Goal: Task Accomplishment & Management: Manage account settings

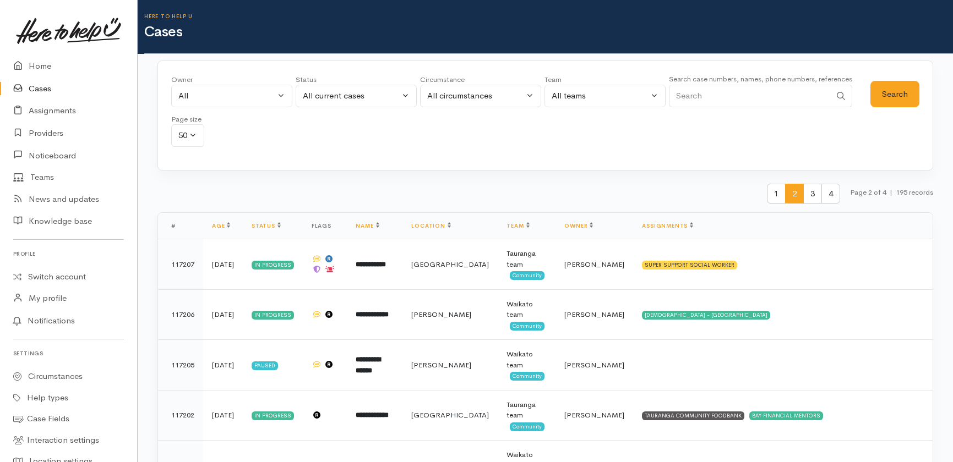
select select "-1"
select select "Unresolved"
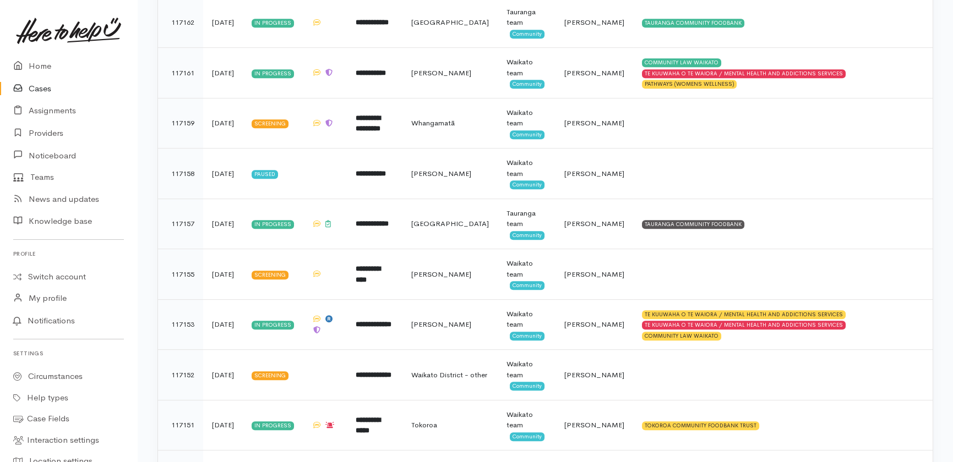
drag, startPoint x: 0, startPoint y: 0, endPoint x: 44, endPoint y: 86, distance: 96.5
click at [45, 86] on link "Cases" at bounding box center [68, 89] width 137 height 23
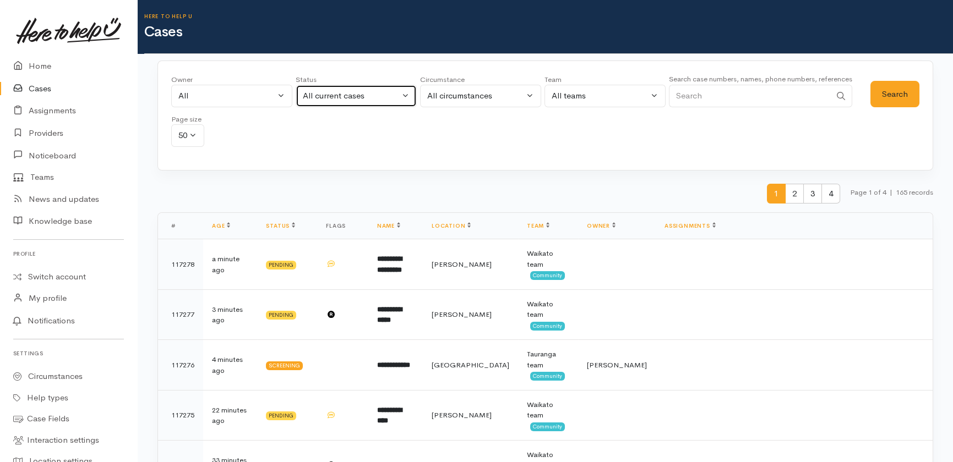
click at [406, 91] on button "All current cases" at bounding box center [356, 96] width 121 height 23
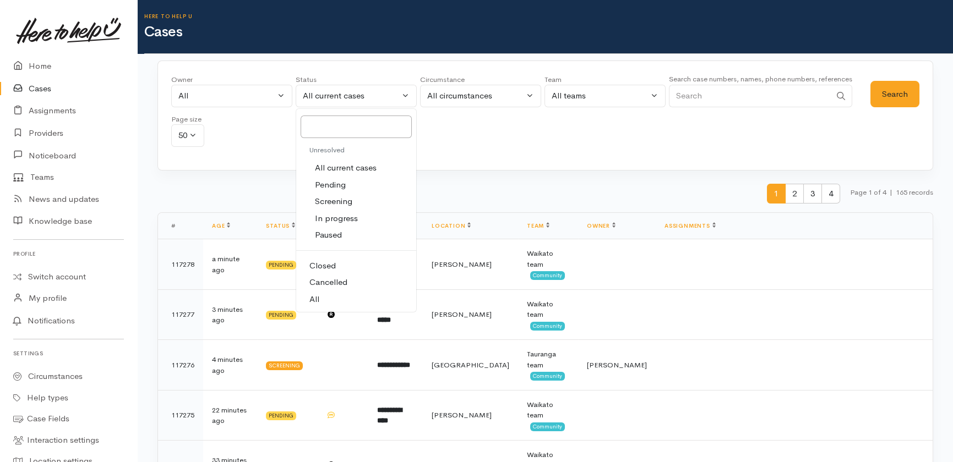
click at [319, 301] on span "All" at bounding box center [314, 299] width 10 height 13
select select "All"
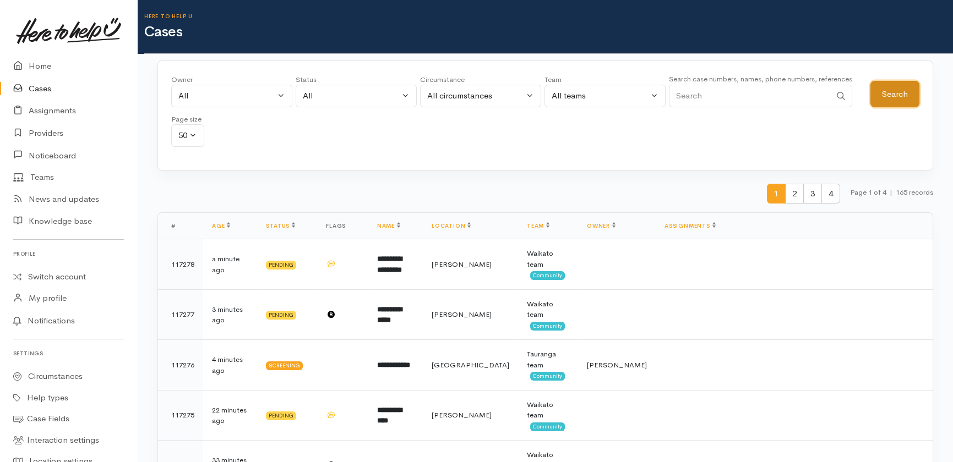
click at [886, 91] on button "Search" at bounding box center [894, 94] width 49 height 27
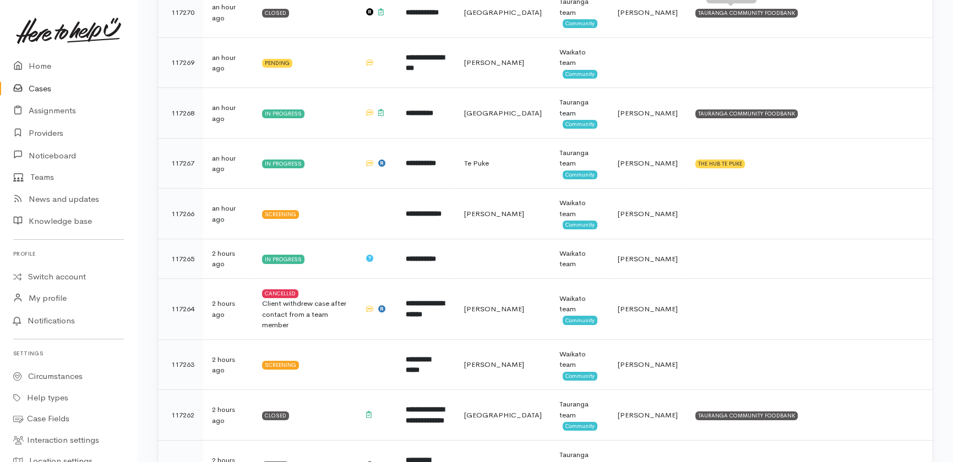
scroll to position [600, 0]
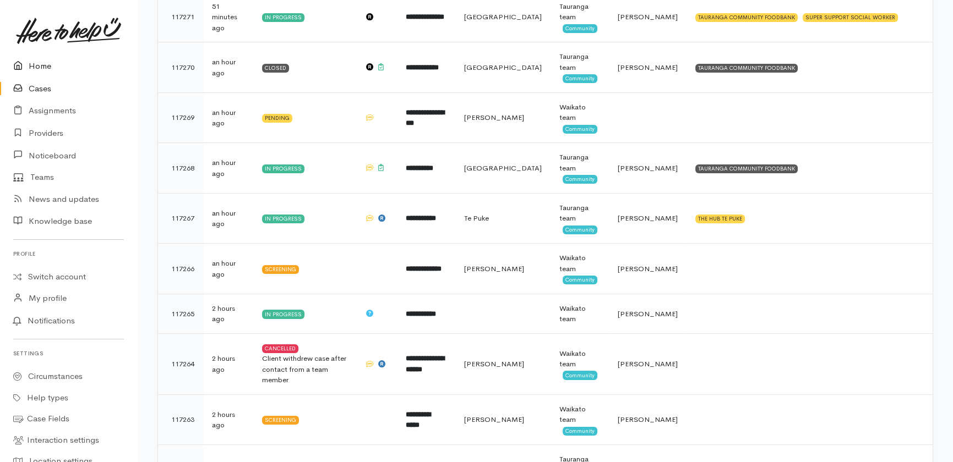
click at [53, 68] on link "Home" at bounding box center [68, 66] width 137 height 23
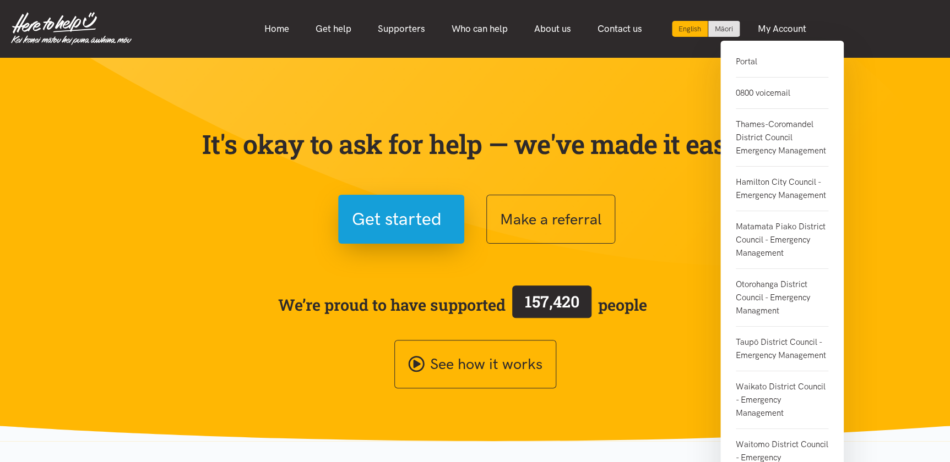
click at [743, 66] on link "Portal" at bounding box center [781, 66] width 92 height 23
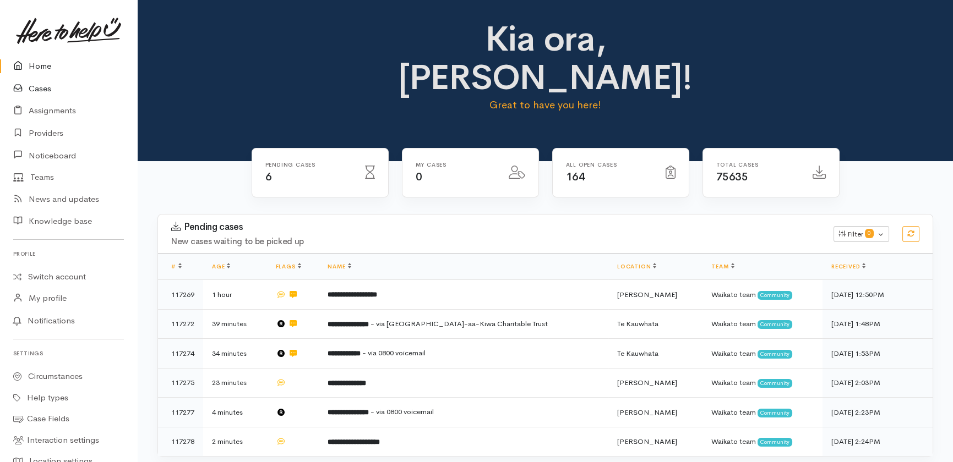
click at [32, 84] on link "Cases" at bounding box center [68, 89] width 137 height 23
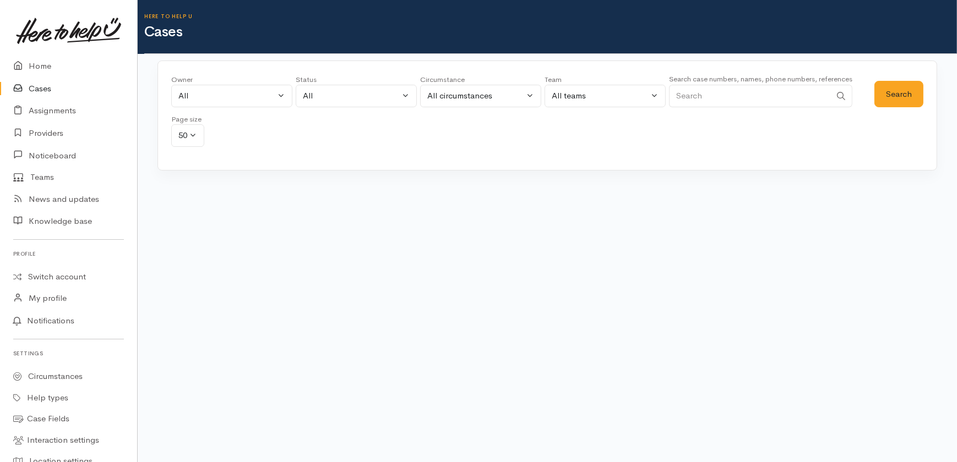
click at [763, 93] on input "Search" at bounding box center [750, 96] width 162 height 23
type input "116949"
click at [903, 86] on button "Search" at bounding box center [898, 94] width 49 height 27
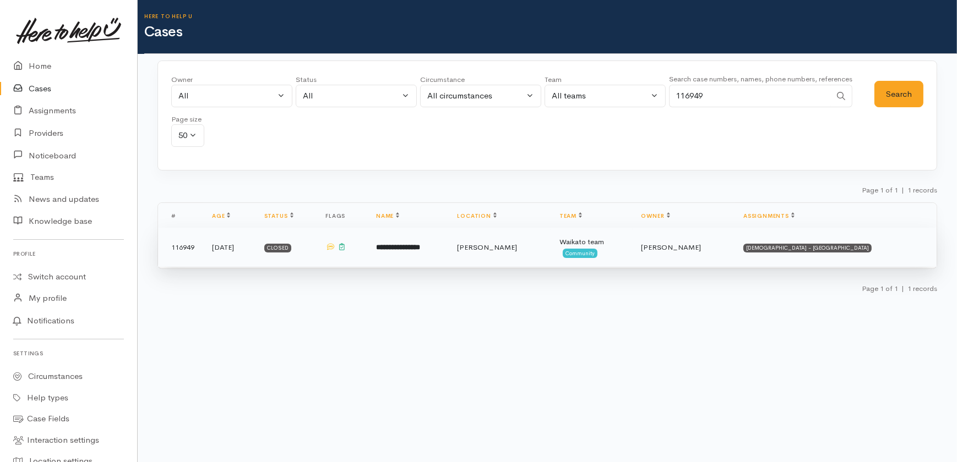
click at [420, 247] on b "**********" at bounding box center [398, 247] width 44 height 7
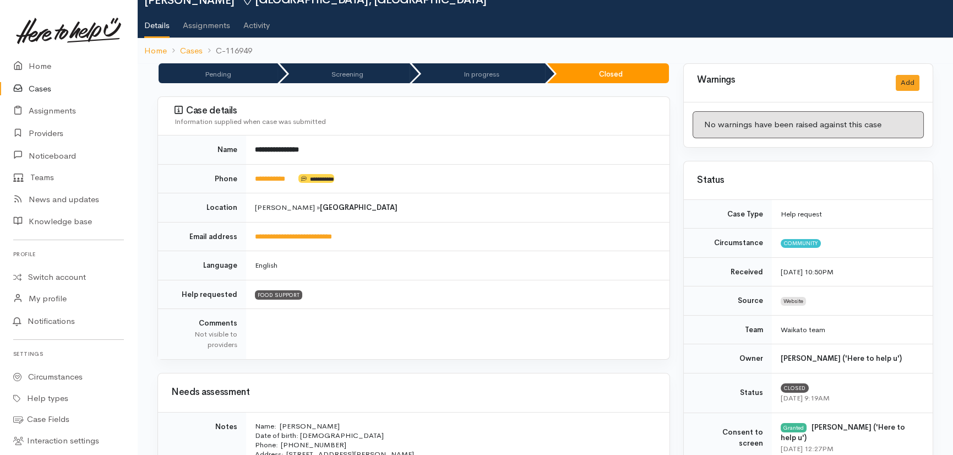
scroll to position [350, 0]
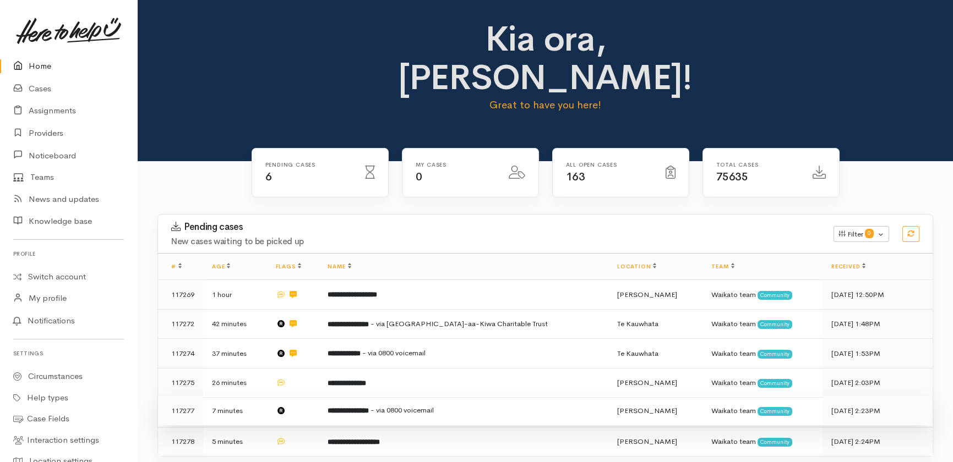
drag, startPoint x: 323, startPoint y: 341, endPoint x: 329, endPoint y: 373, distance: 33.0
click at [319, 368] on td at bounding box center [293, 383] width 52 height 30
click at [319, 396] on td at bounding box center [293, 411] width 52 height 30
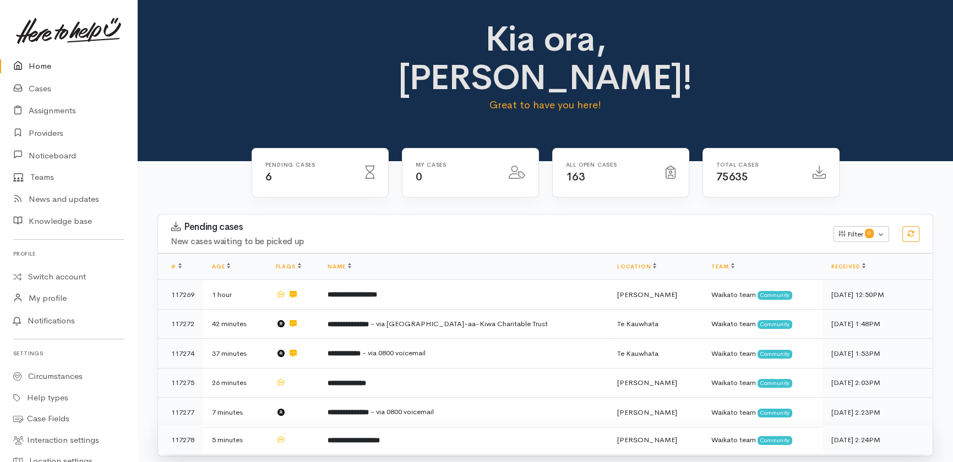
click at [319, 425] on td at bounding box center [293, 439] width 52 height 29
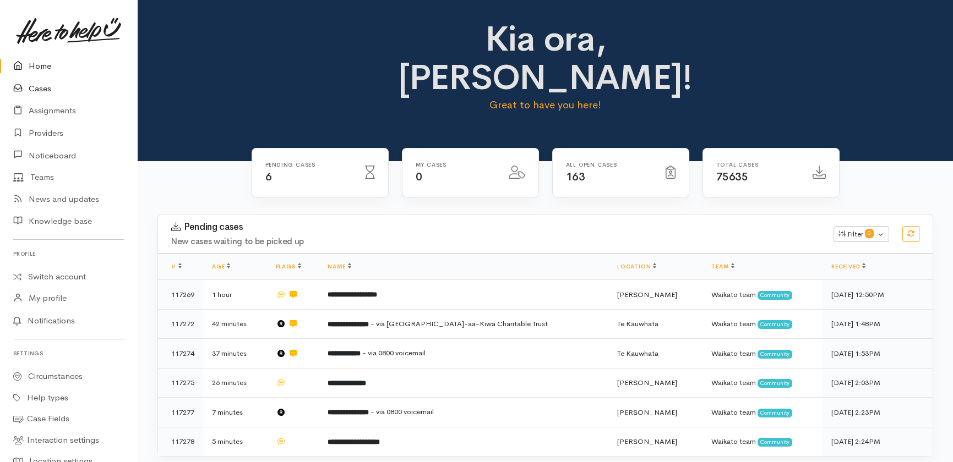
click at [47, 89] on link "Cases" at bounding box center [68, 89] width 137 height 23
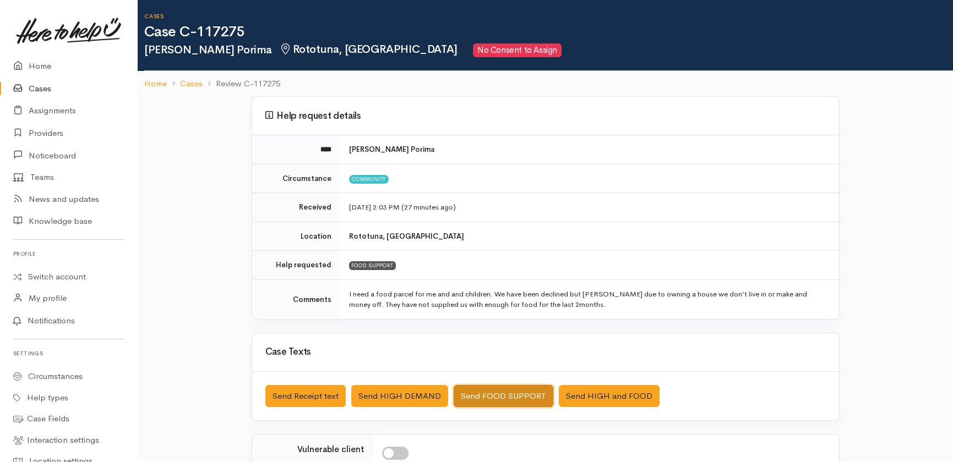
click at [496, 397] on button "Send FOOD SUPPORT" at bounding box center [504, 396] width 100 height 23
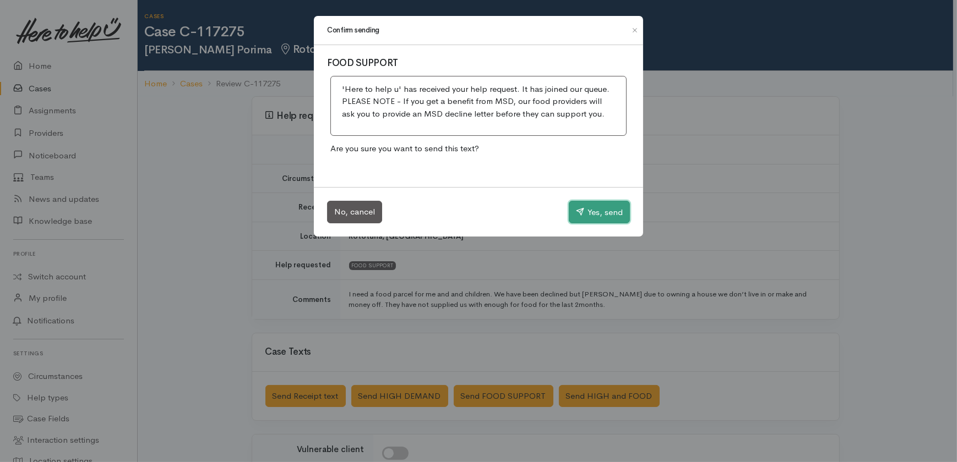
click at [603, 209] on button "Yes, send" at bounding box center [599, 212] width 61 height 23
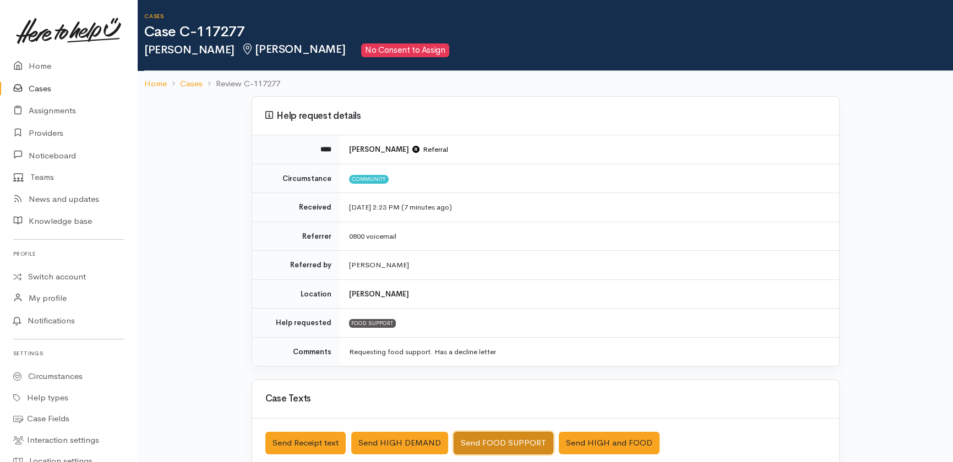
click at [498, 445] on button "Send FOOD SUPPORT" at bounding box center [504, 443] width 100 height 23
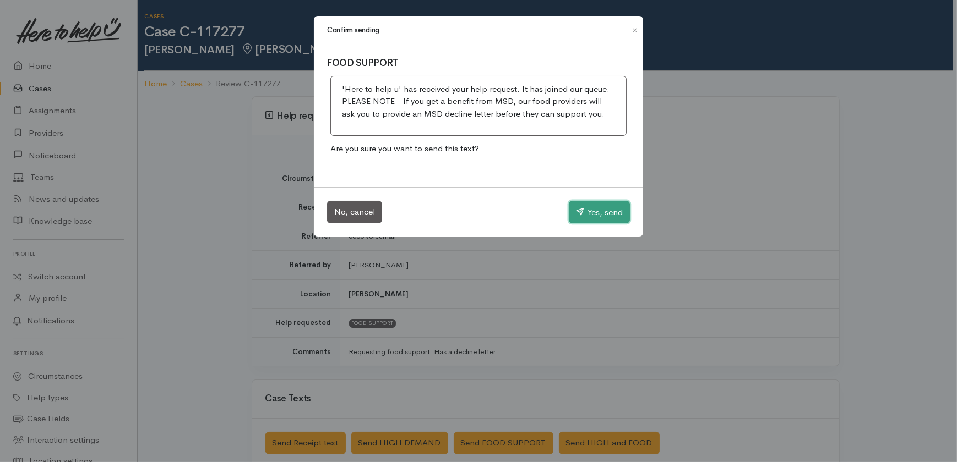
click at [601, 201] on button "Yes, send" at bounding box center [599, 212] width 61 height 23
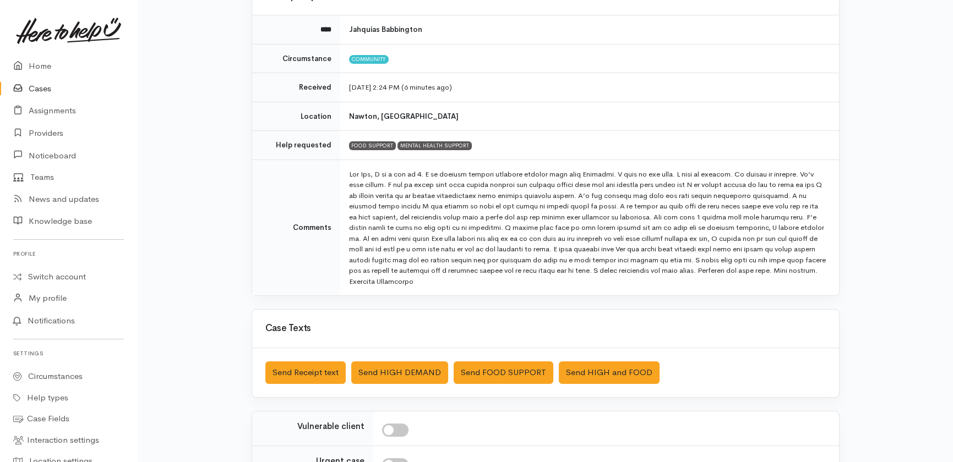
scroll to position [119, 0]
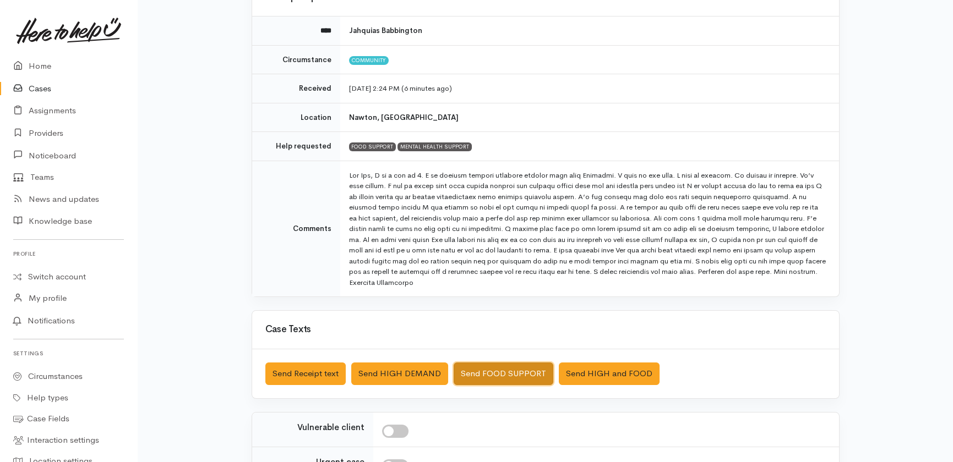
click at [489, 373] on button "Send FOOD SUPPORT" at bounding box center [504, 374] width 100 height 23
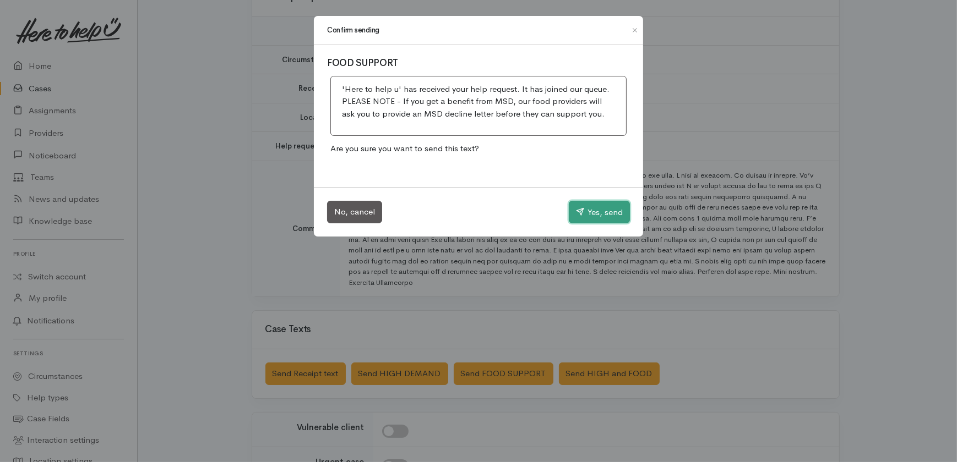
click at [608, 212] on button "Yes, send" at bounding box center [599, 212] width 61 height 23
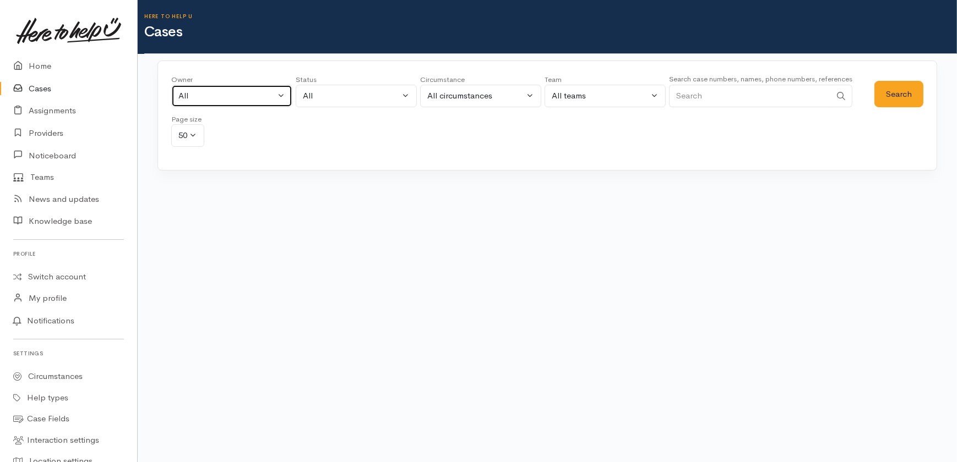
click at [231, 96] on div "All" at bounding box center [226, 96] width 97 height 13
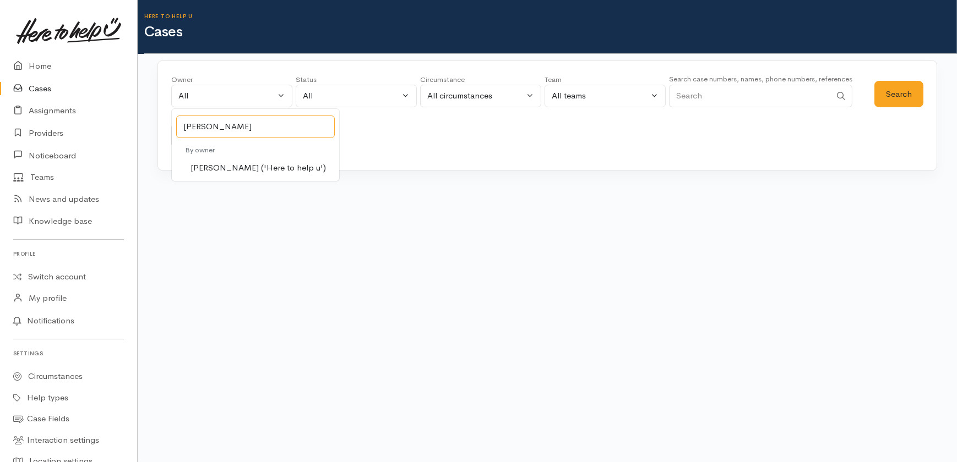
type input "katarina"
drag, startPoint x: 222, startPoint y: 168, endPoint x: 374, endPoint y: 166, distance: 152.5
click at [225, 168] on span "Katarina Daly ('Here to help u')" at bounding box center [257, 168] width 135 height 13
select select "1252"
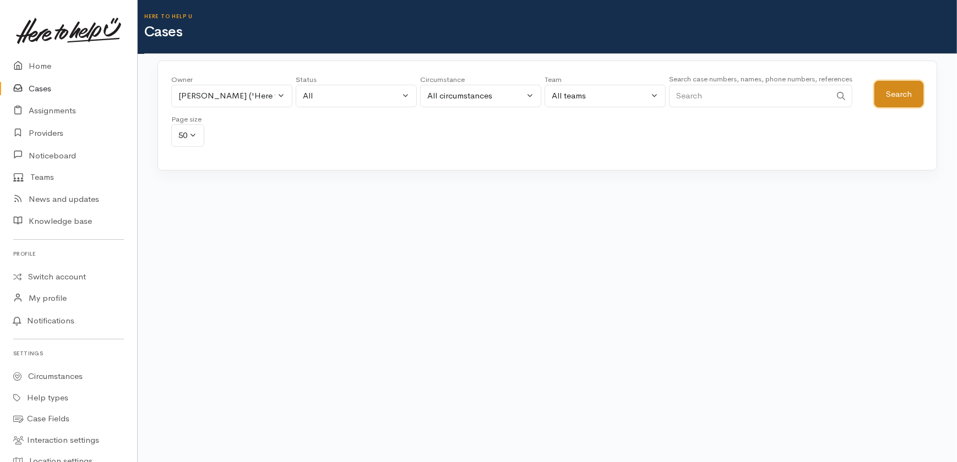
click at [903, 94] on button "Search" at bounding box center [898, 94] width 49 height 27
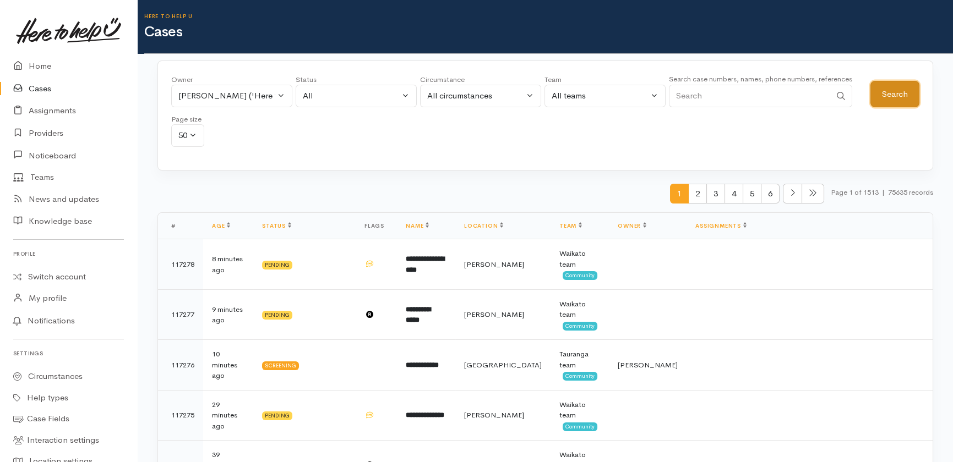
click at [892, 91] on button "Search" at bounding box center [894, 94] width 49 height 27
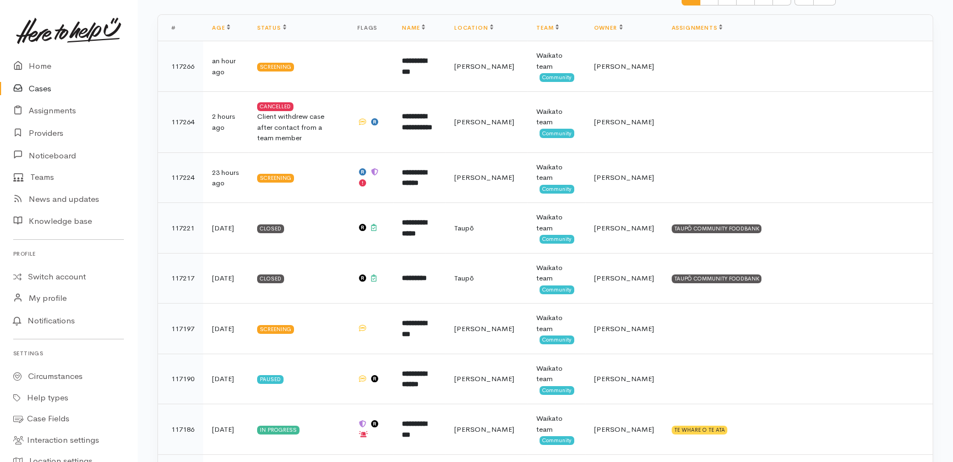
scroll to position [50, 0]
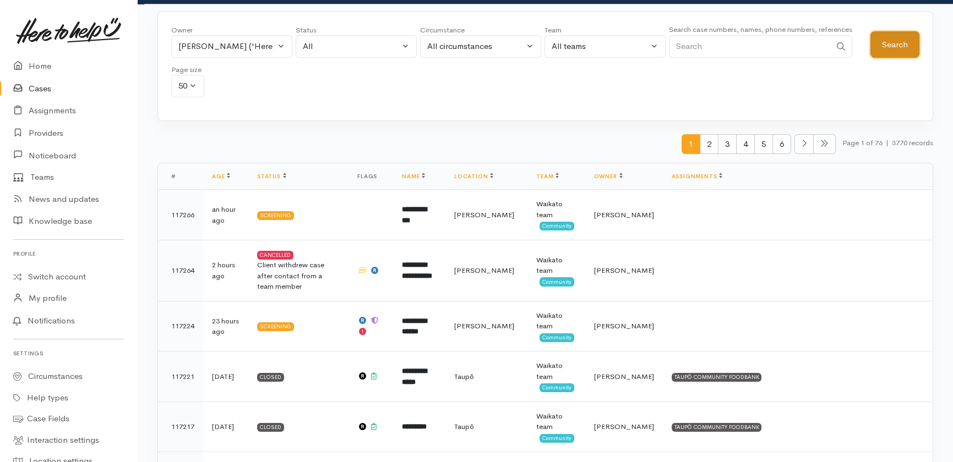
click at [882, 42] on button "Search" at bounding box center [894, 44] width 49 height 27
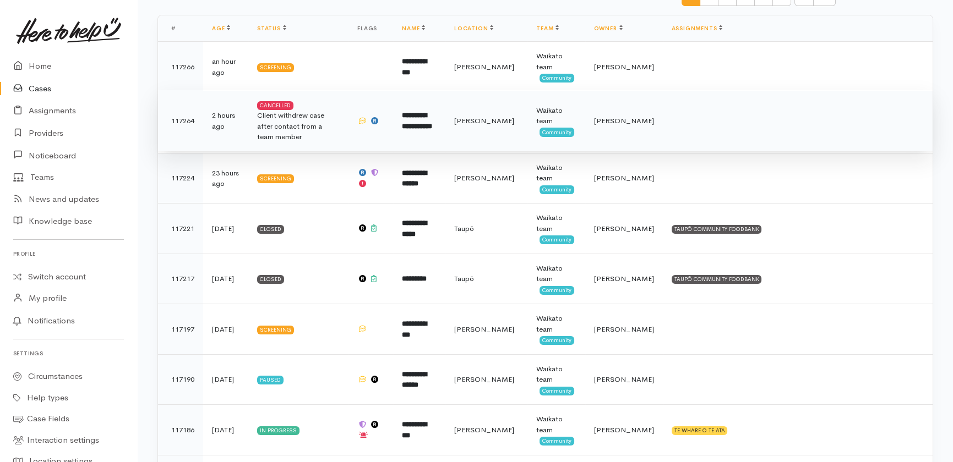
scroll to position [200, 0]
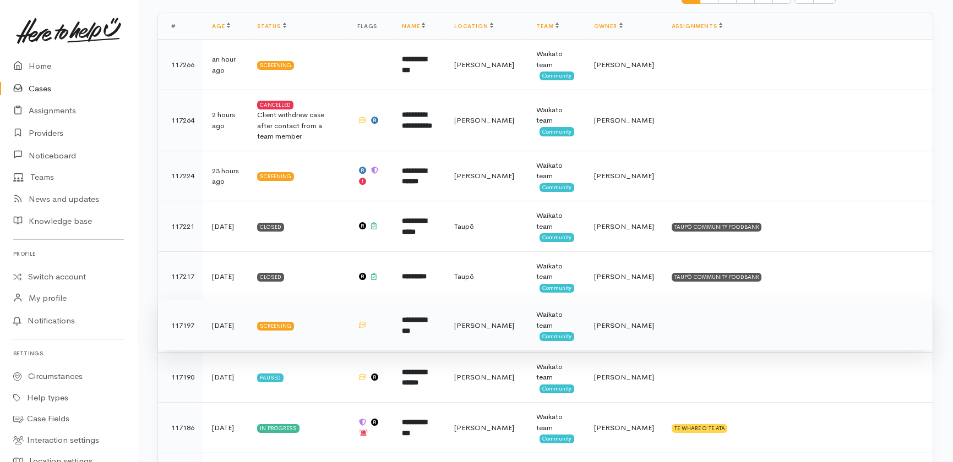
click at [427, 317] on b "**********" at bounding box center [414, 326] width 25 height 18
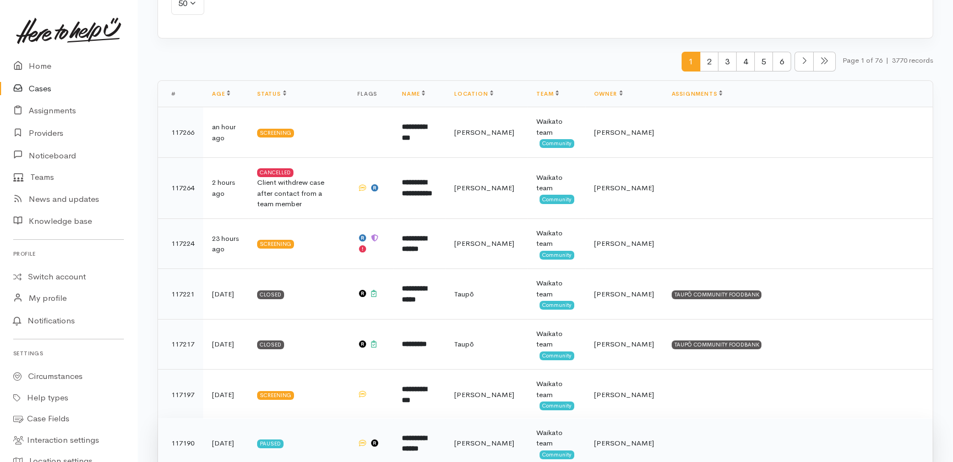
scroll to position [100, 0]
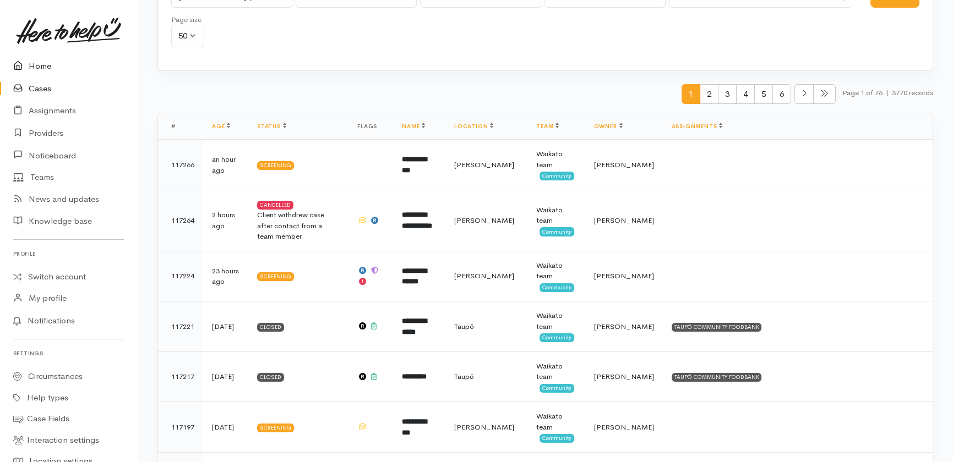
click at [34, 64] on link "Home" at bounding box center [68, 66] width 137 height 23
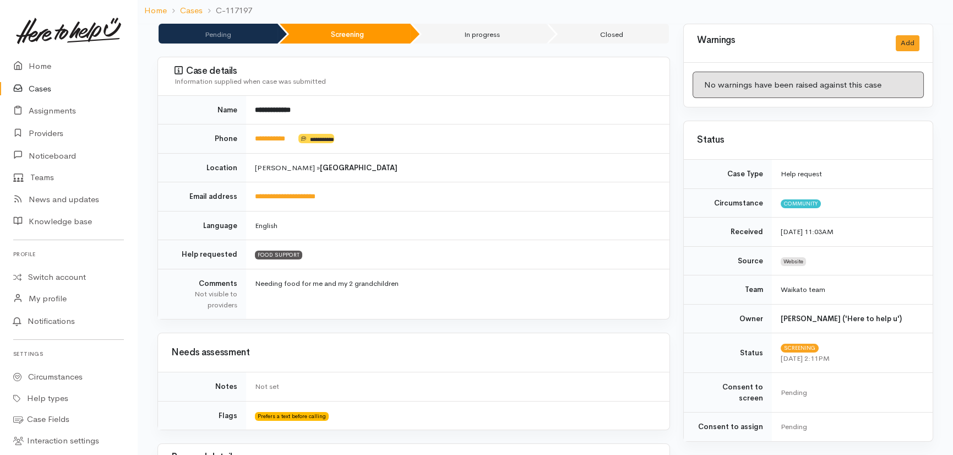
scroll to position [50, 0]
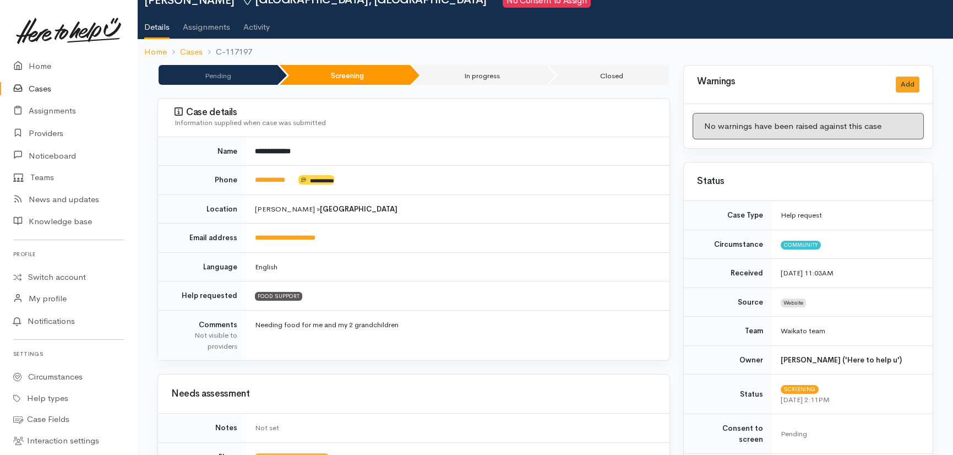
click at [259, 28] on link "Activity" at bounding box center [256, 23] width 26 height 31
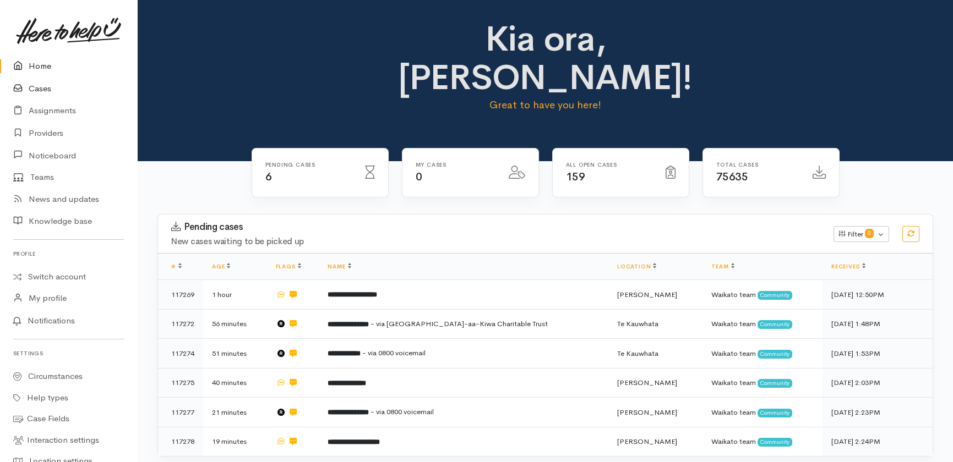
click at [37, 85] on link "Cases" at bounding box center [68, 89] width 137 height 23
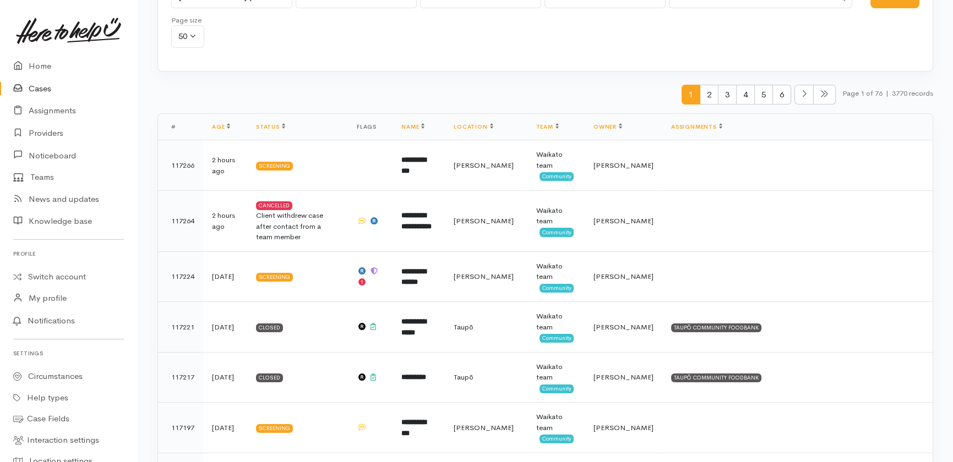
scroll to position [100, 0]
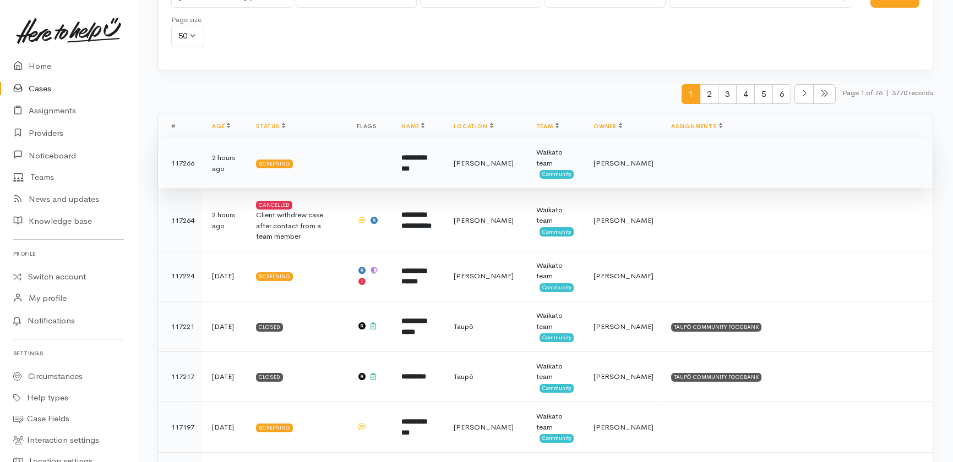
click at [426, 160] on b "**********" at bounding box center [413, 163] width 25 height 18
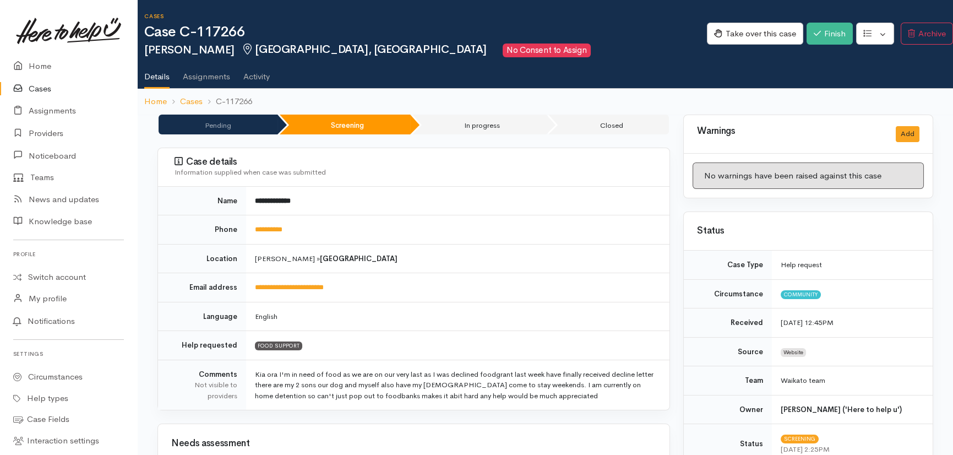
click at [261, 72] on link "Activity" at bounding box center [256, 72] width 26 height 31
click at [34, 89] on link "Cases" at bounding box center [68, 89] width 137 height 23
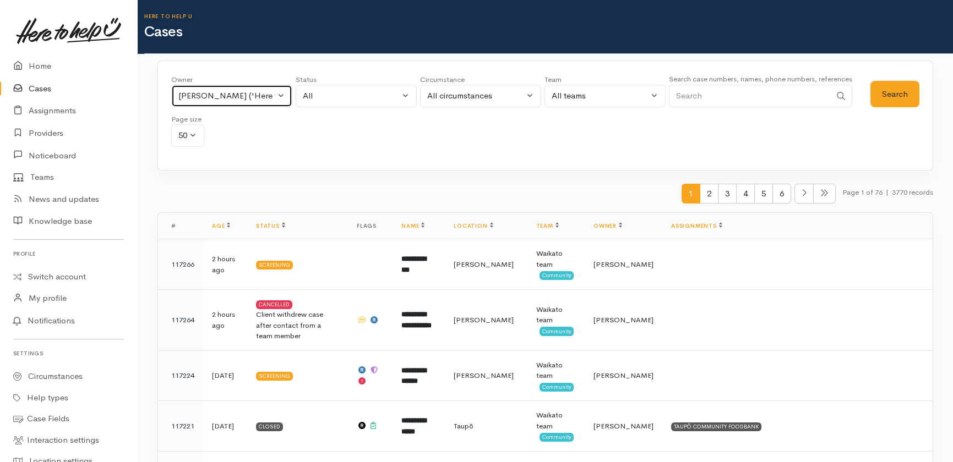
click at [281, 88] on button "[PERSON_NAME] ('Here to help u')" at bounding box center [231, 96] width 121 height 23
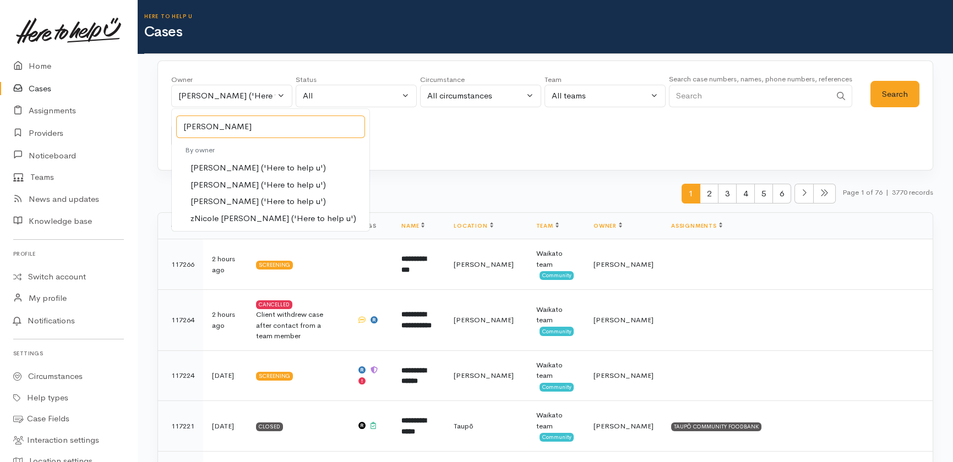
type input "nicol"
click at [222, 202] on span "Nicole Rusk ('Here to help u')" at bounding box center [257, 201] width 135 height 13
select select "2314"
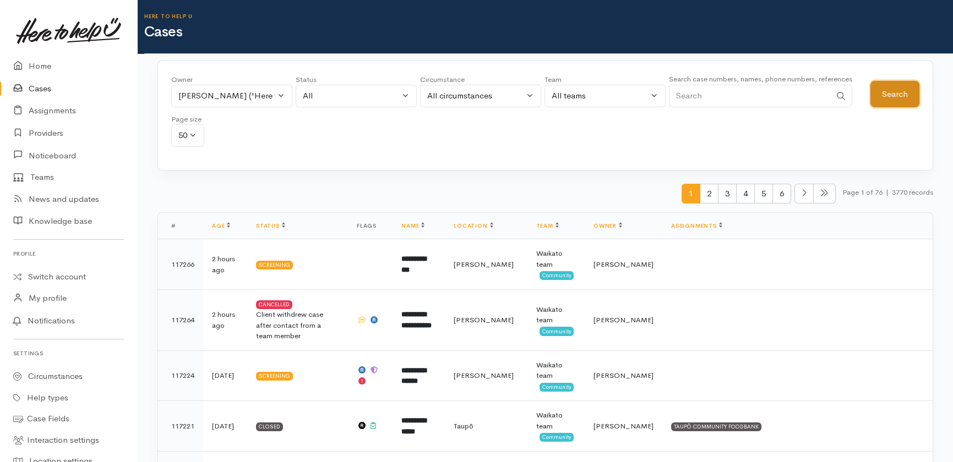
drag, startPoint x: 905, startPoint y: 97, endPoint x: 757, endPoint y: 83, distance: 148.8
click at [905, 98] on button "Search" at bounding box center [894, 94] width 49 height 27
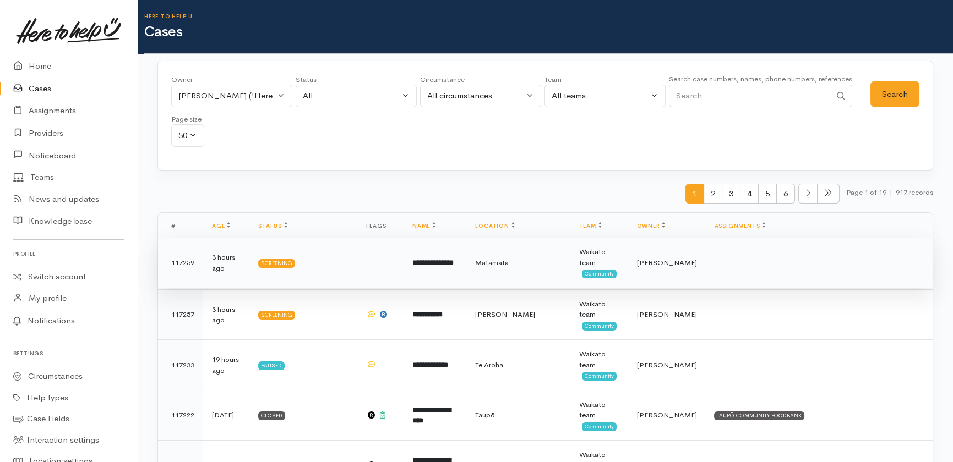
click at [433, 259] on b "**********" at bounding box center [432, 262] width 41 height 7
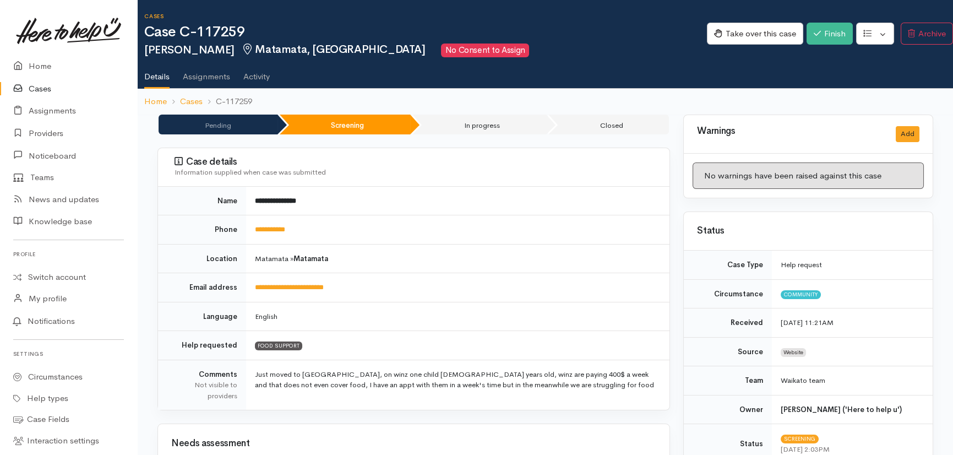
click at [266, 74] on link "Activity" at bounding box center [256, 72] width 26 height 31
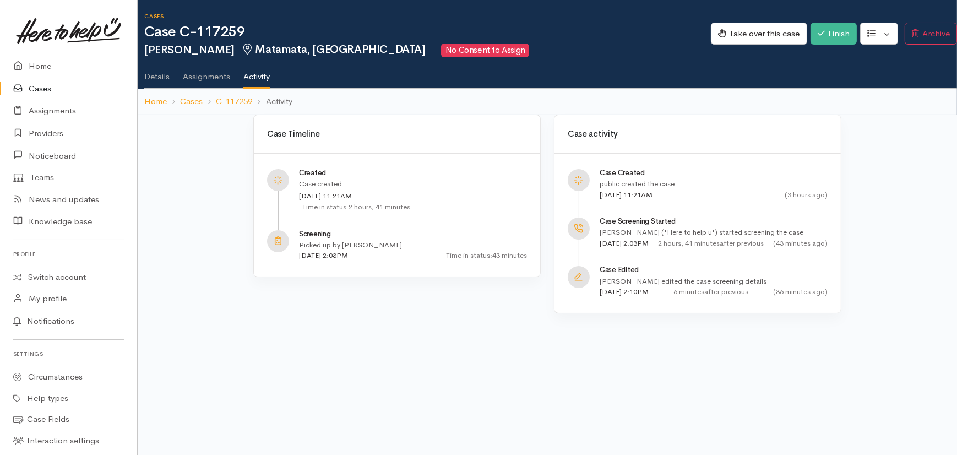
click at [40, 88] on link "Cases" at bounding box center [68, 89] width 137 height 23
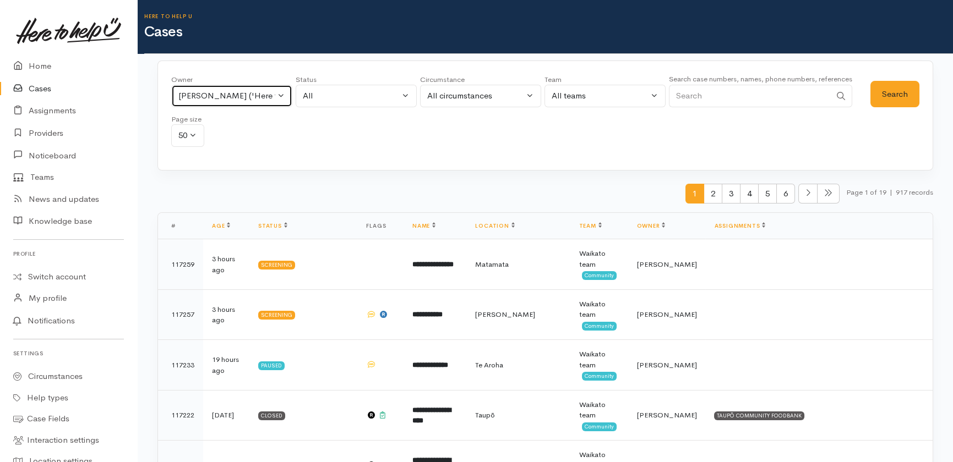
click at [238, 96] on div "Nicole Rusk ('Here to help u')" at bounding box center [226, 96] width 97 height 13
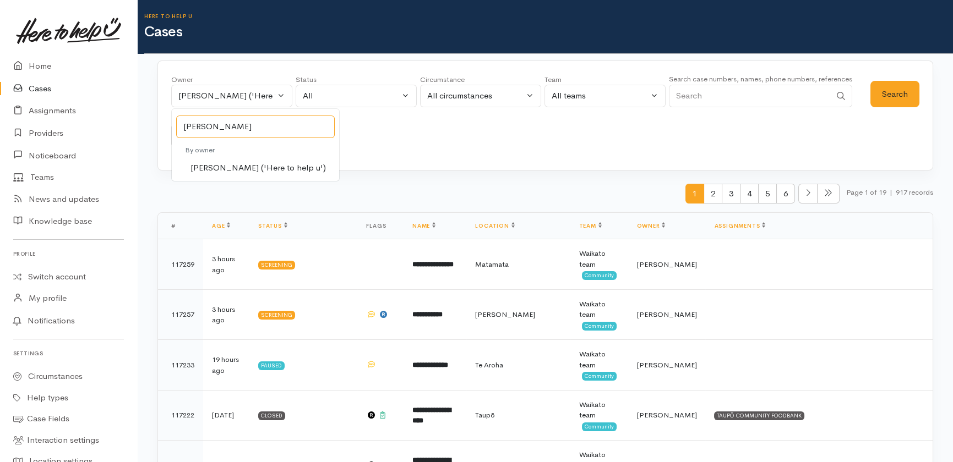
type input "kyleigh"
click at [231, 168] on span "Kyleigh Pike ('Here to help u')" at bounding box center [257, 168] width 135 height 13
select select "1759"
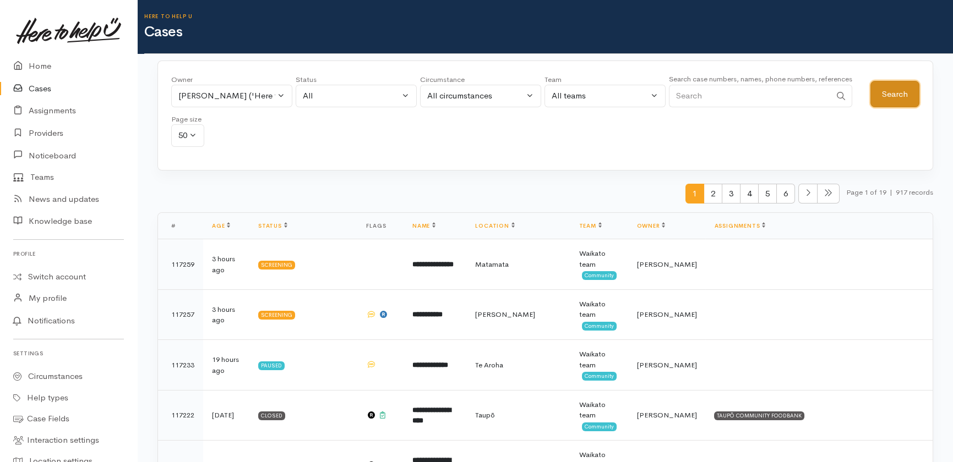
click at [894, 96] on button "Search" at bounding box center [894, 94] width 49 height 27
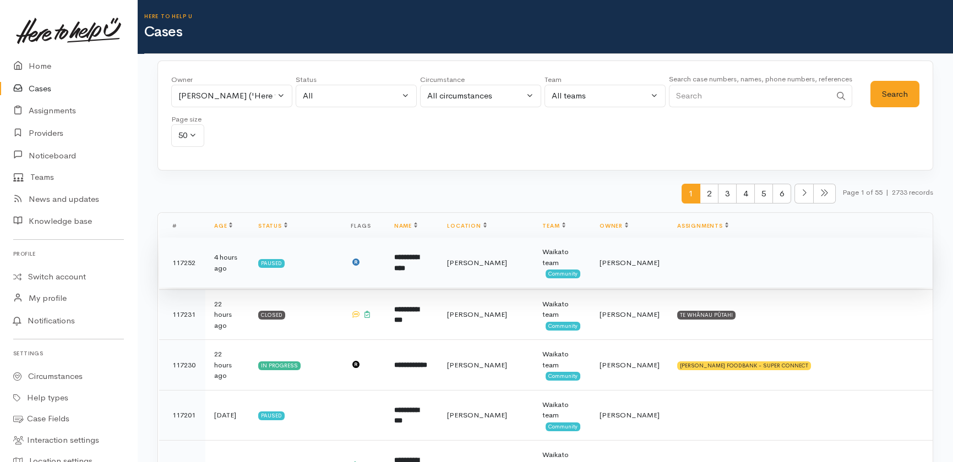
click at [220, 266] on td "4 hours ago" at bounding box center [227, 263] width 44 height 51
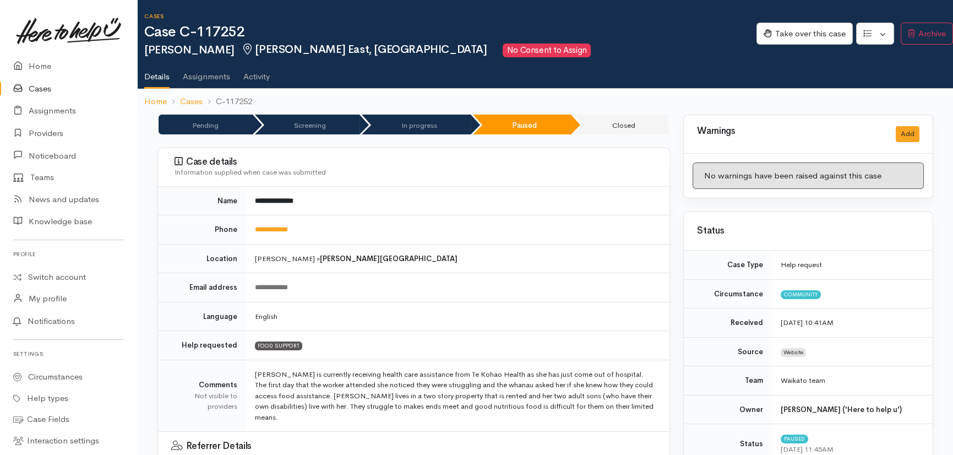
click at [257, 72] on link "Activity" at bounding box center [256, 72] width 26 height 31
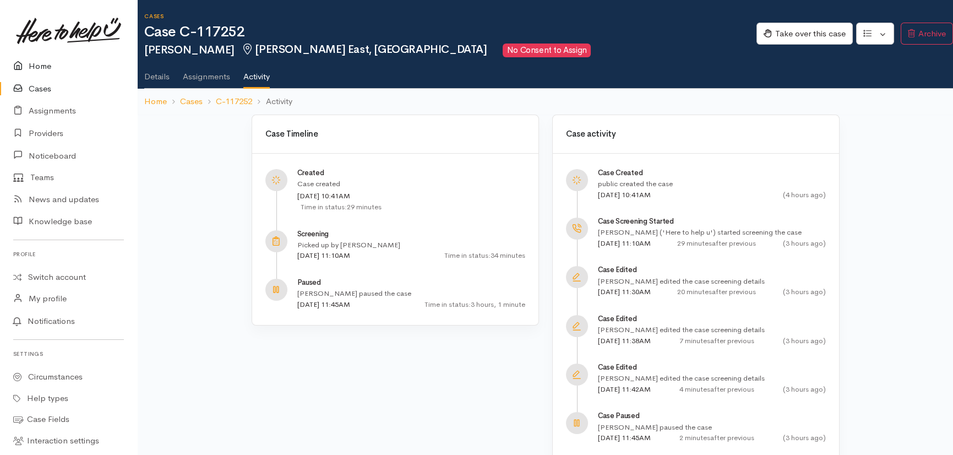
click at [51, 63] on link "Home" at bounding box center [68, 66] width 137 height 23
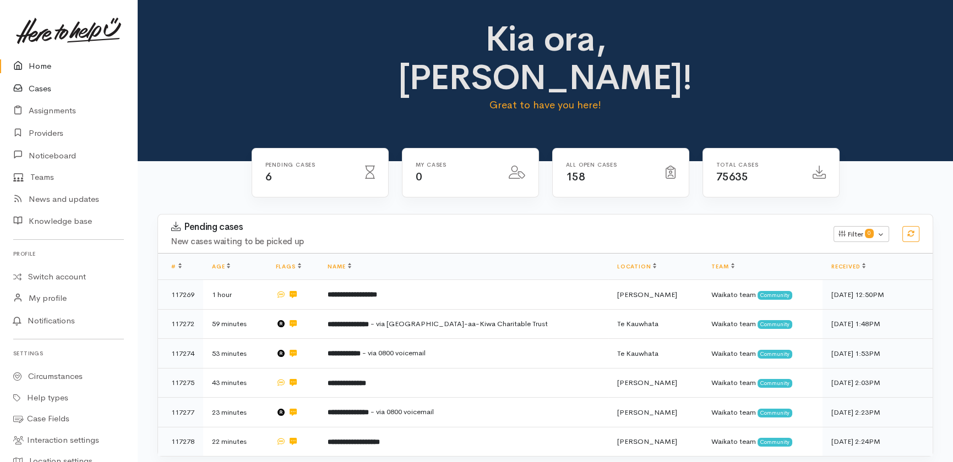
click at [46, 84] on link "Cases" at bounding box center [68, 89] width 137 height 23
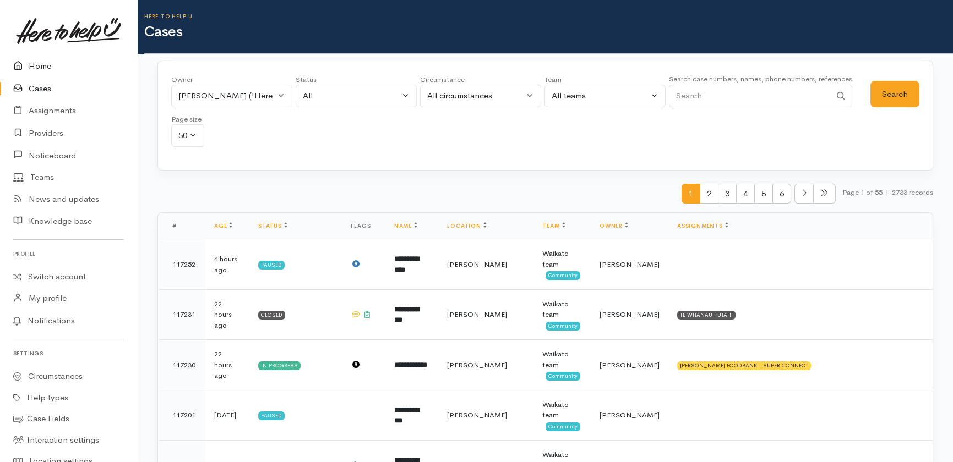
click at [55, 59] on link "Home" at bounding box center [68, 66] width 137 height 23
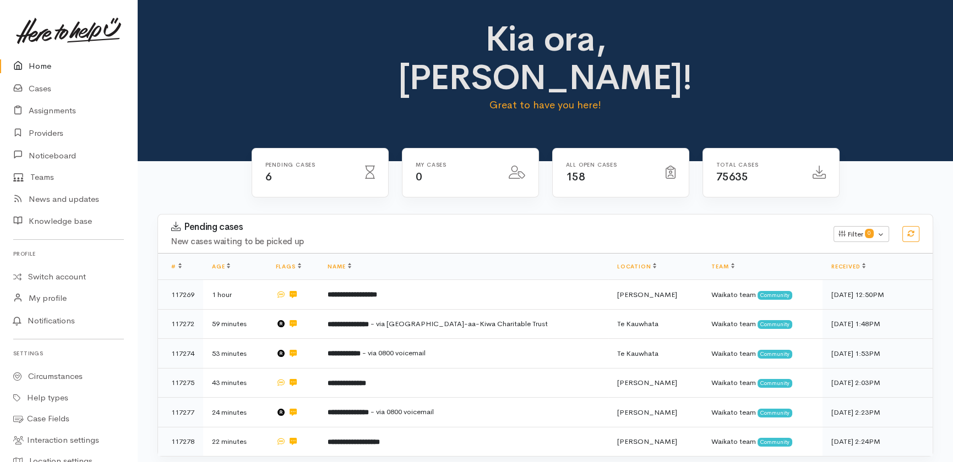
click at [36, 61] on link "Home" at bounding box center [68, 66] width 137 height 23
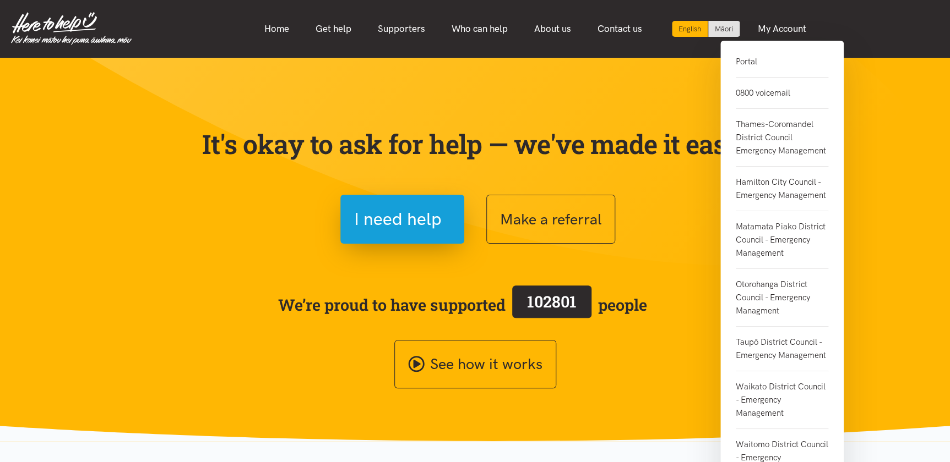
click at [749, 63] on link "Portal" at bounding box center [781, 66] width 92 height 23
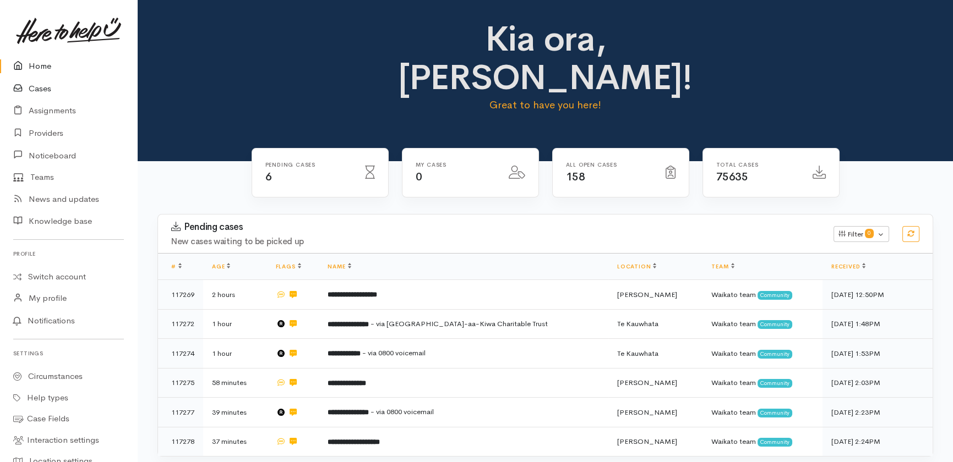
click at [42, 90] on link "Cases" at bounding box center [68, 89] width 137 height 23
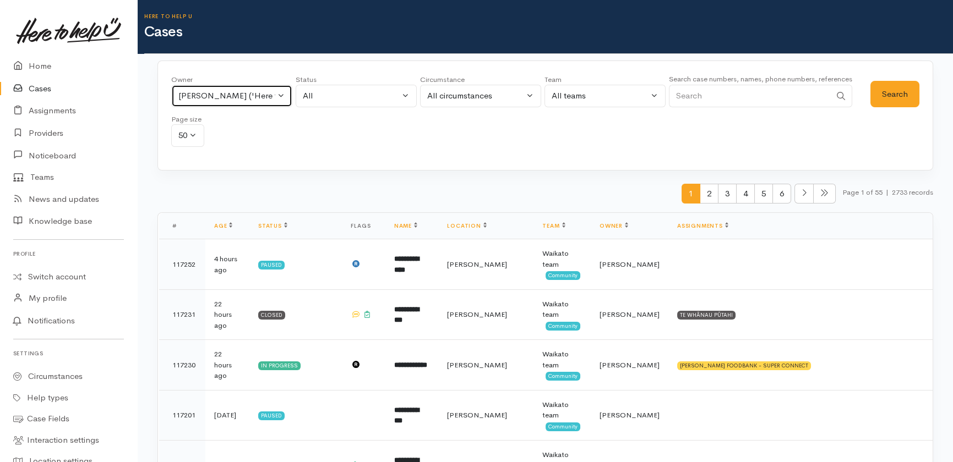
click at [281, 96] on button "Kyleigh Pike ('Here to help u')" at bounding box center [231, 96] width 121 height 23
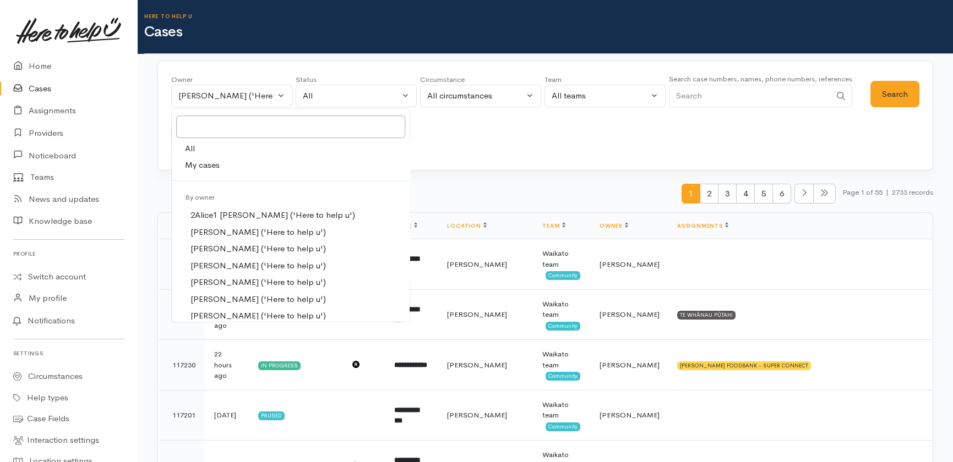
click at [189, 145] on span "All" at bounding box center [190, 149] width 10 height 13
select select "-1"
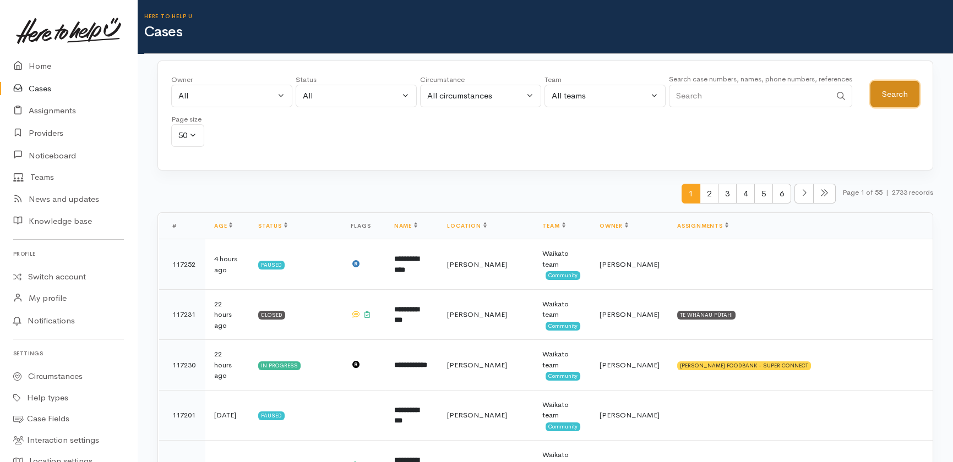
click at [891, 94] on button "Search" at bounding box center [894, 94] width 49 height 27
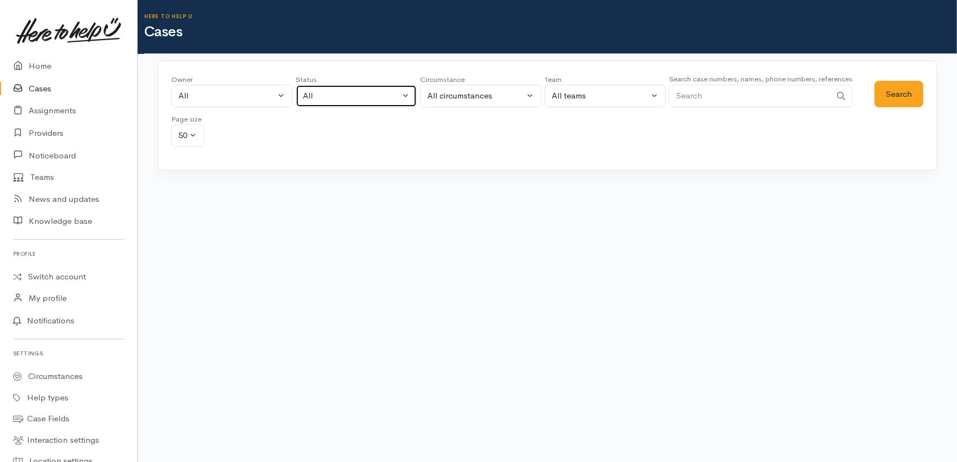
click at [397, 92] on div "All" at bounding box center [351, 96] width 97 height 13
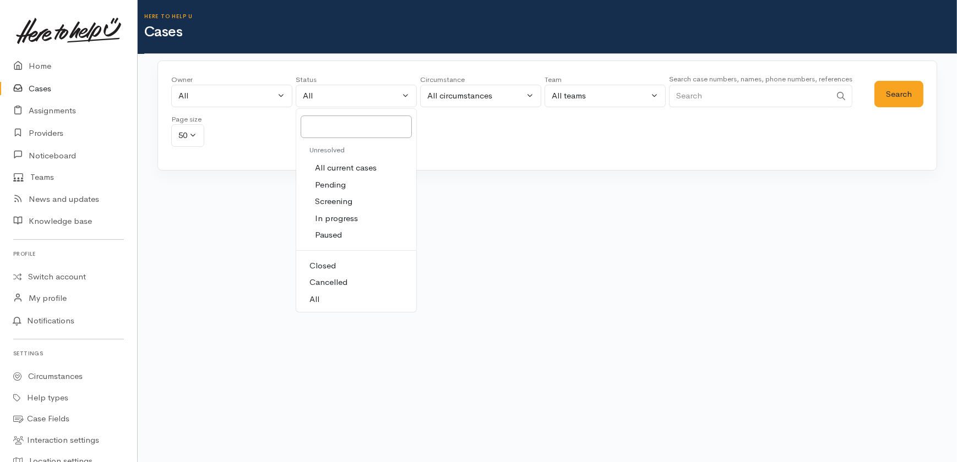
click at [341, 164] on span "All current cases" at bounding box center [346, 168] width 62 height 13
select select "Unresolved"
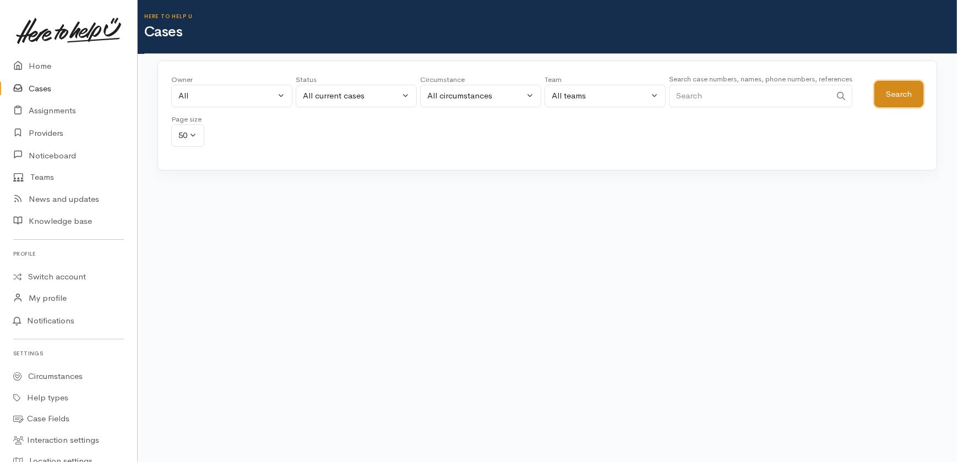
click at [888, 89] on button "Search" at bounding box center [898, 94] width 49 height 27
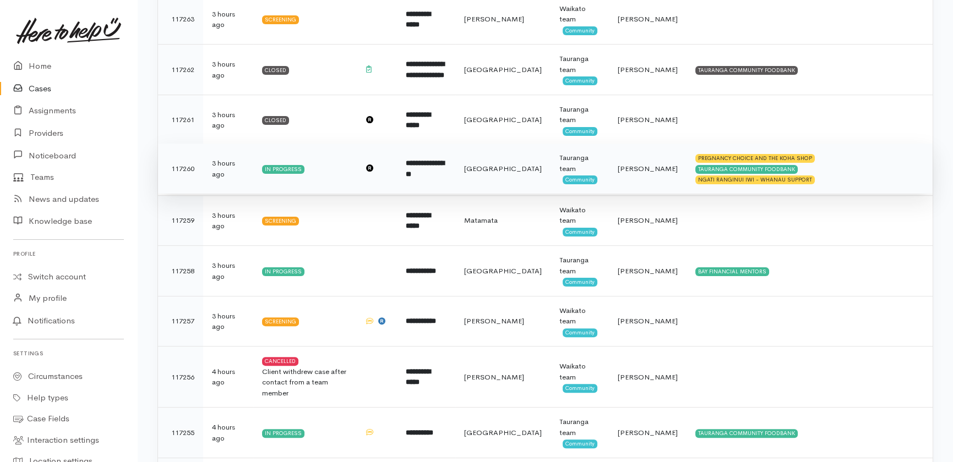
scroll to position [1051, 0]
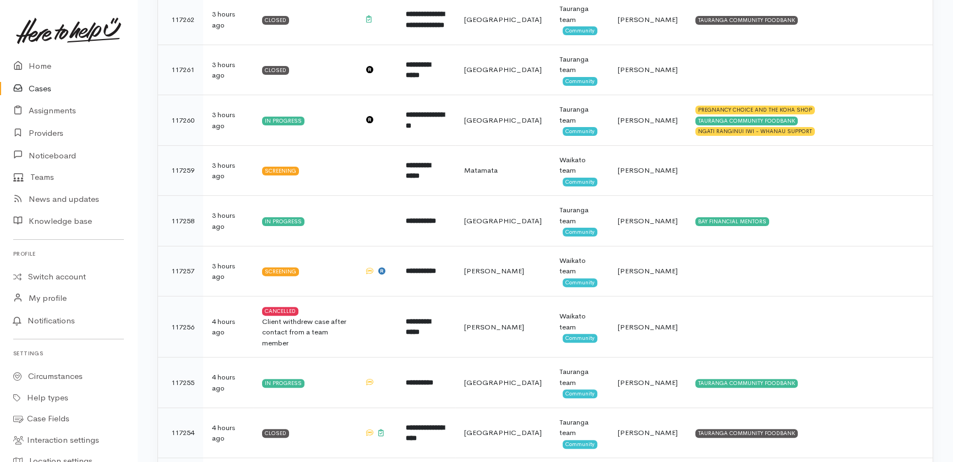
click at [40, 88] on link "Cases" at bounding box center [68, 89] width 137 height 23
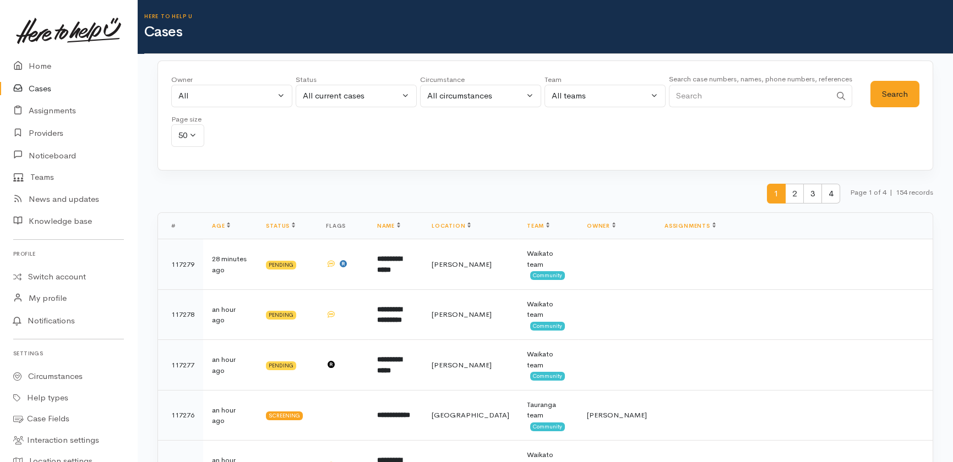
click at [760, 93] on input "Search" at bounding box center [750, 96] width 162 height 23
type input "janine"
click at [887, 97] on button "Search" at bounding box center [894, 94] width 49 height 27
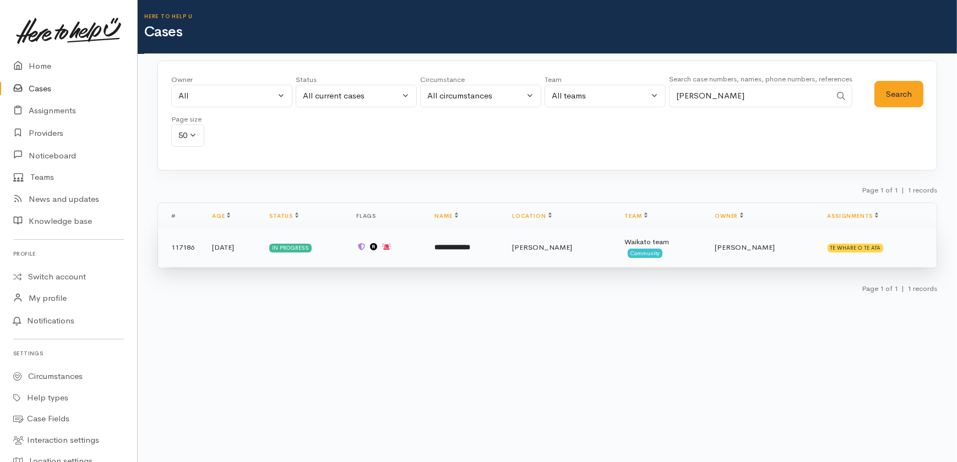
click at [763, 244] on span "[PERSON_NAME]" at bounding box center [744, 247] width 60 height 9
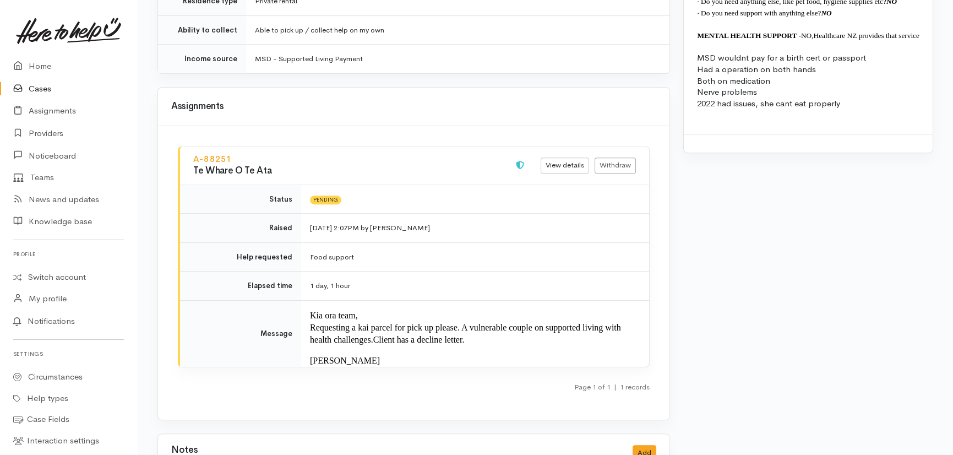
scroll to position [1201, 0]
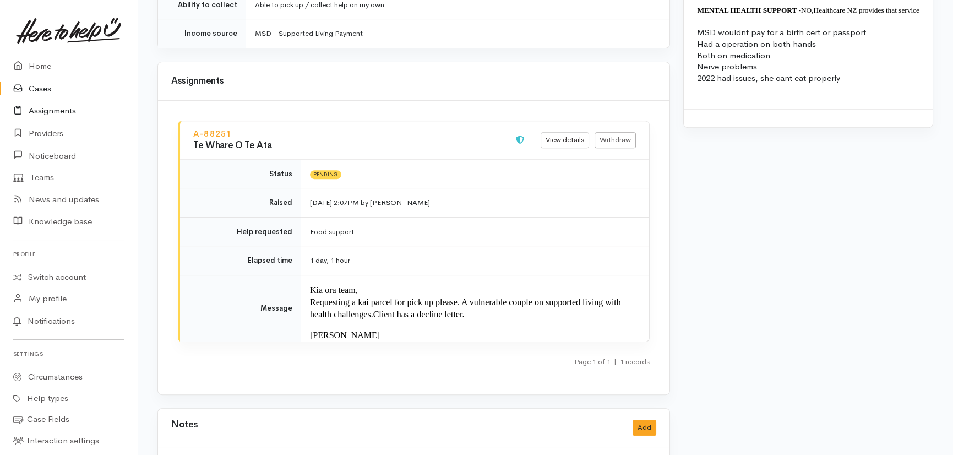
click at [53, 108] on link "Assignments" at bounding box center [68, 111] width 137 height 23
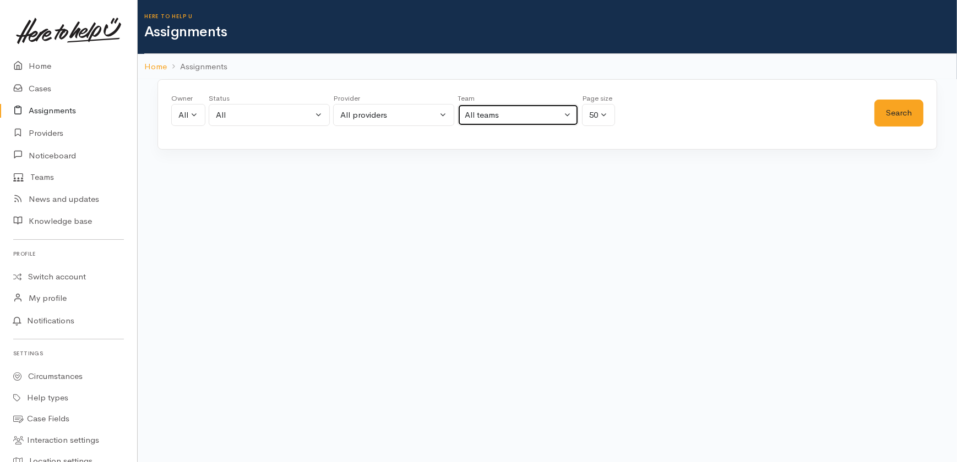
click at [567, 112] on button "All teams" at bounding box center [517, 115] width 121 height 23
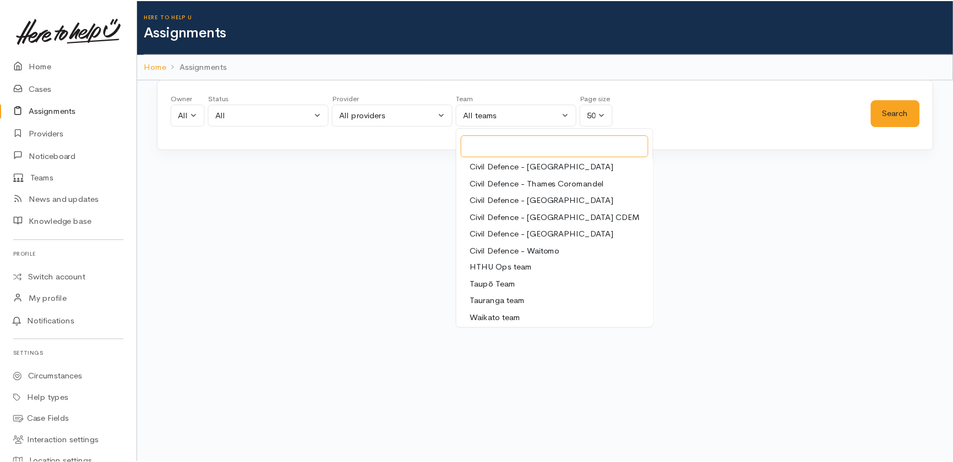
scroll to position [103, 0]
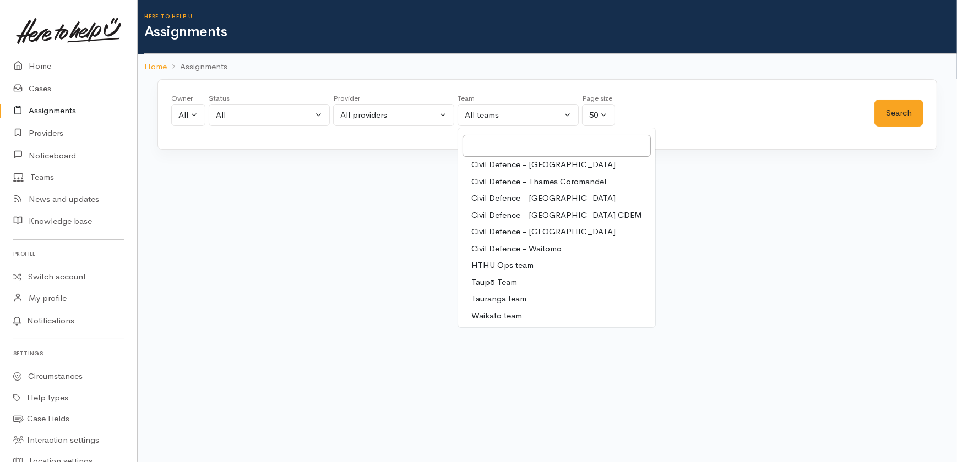
drag, startPoint x: 500, startPoint y: 314, endPoint x: 508, endPoint y: 309, distance: 8.9
click at [500, 314] on span "Waikato team" at bounding box center [496, 316] width 51 height 13
select select "1"
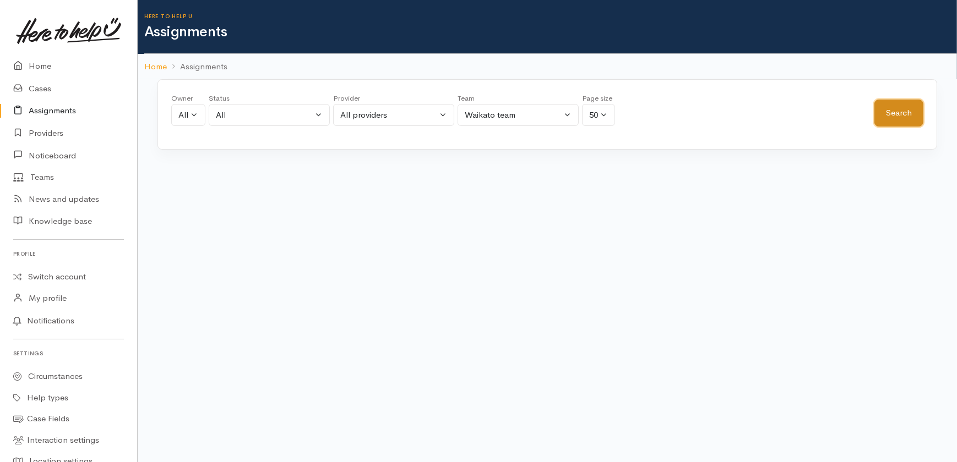
click at [899, 111] on button "Search" at bounding box center [898, 113] width 49 height 27
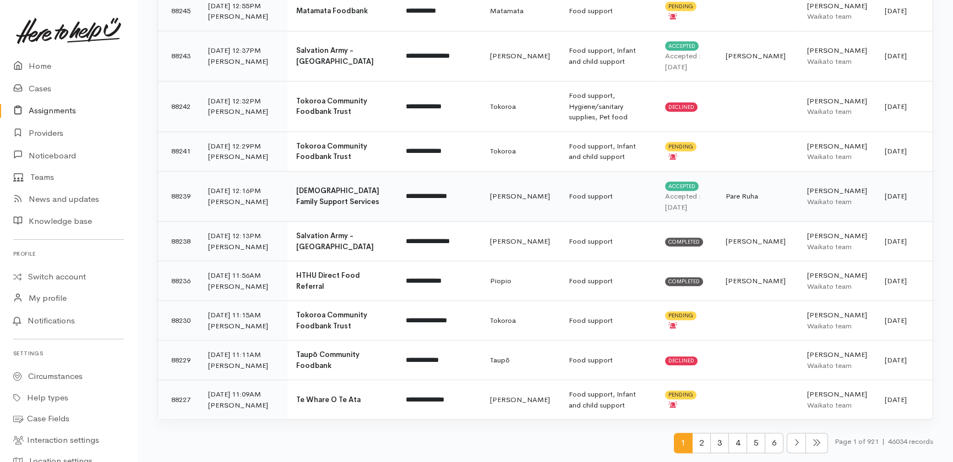
scroll to position [1930, 0]
click at [697, 440] on span "2" at bounding box center [701, 443] width 19 height 20
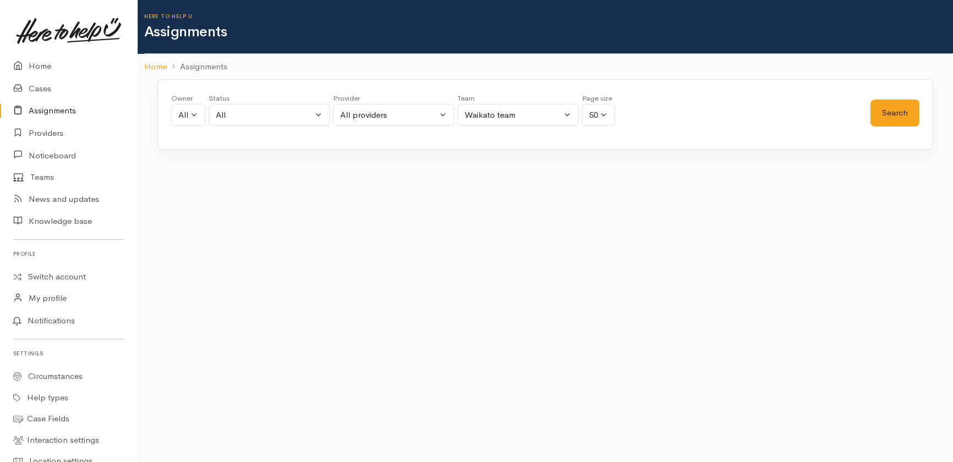
scroll to position [0, 0]
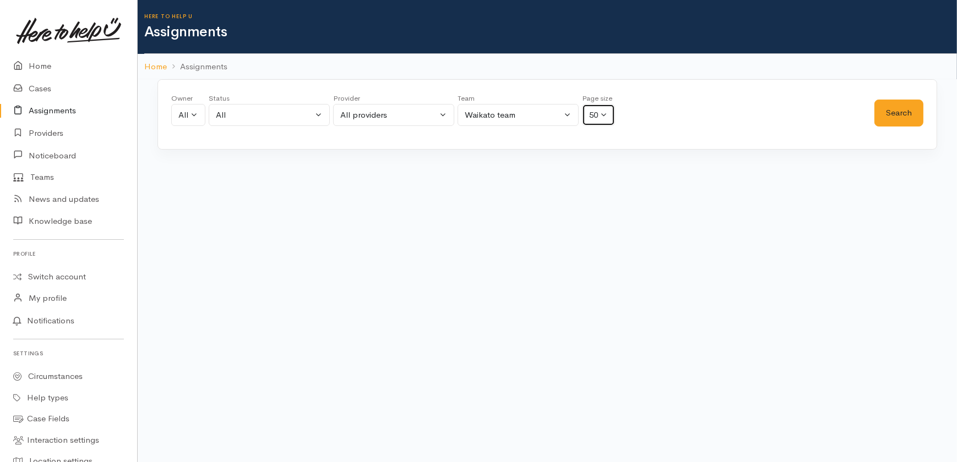
click at [605, 114] on button "50" at bounding box center [598, 115] width 33 height 23
click at [605, 110] on button "50" at bounding box center [598, 115] width 33 height 23
click at [605, 116] on button "50" at bounding box center [598, 115] width 33 height 23
click at [600, 114] on button "50" at bounding box center [598, 115] width 33 height 23
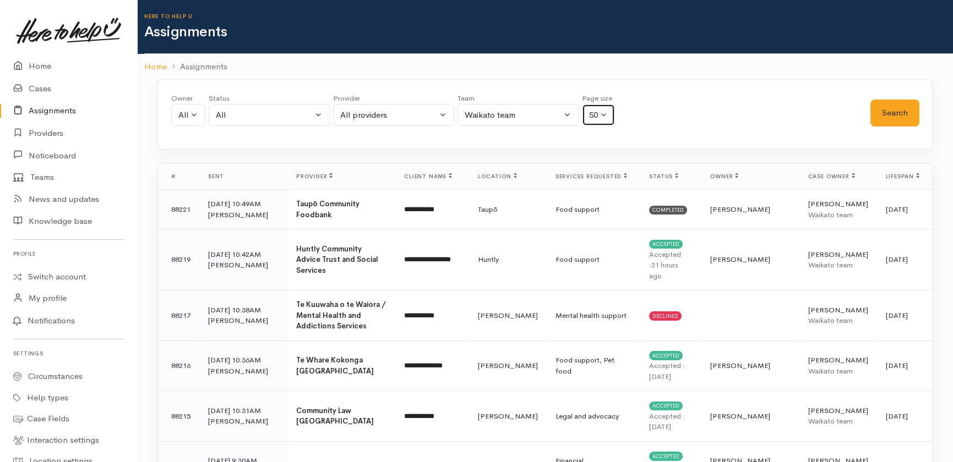
click at [604, 114] on button "50" at bounding box center [598, 115] width 33 height 23
click at [605, 113] on button "50" at bounding box center [598, 115] width 33 height 23
click at [529, 113] on div "Waikato team" at bounding box center [513, 115] width 97 height 13
click at [566, 113] on button "Waikato team" at bounding box center [517, 115] width 121 height 23
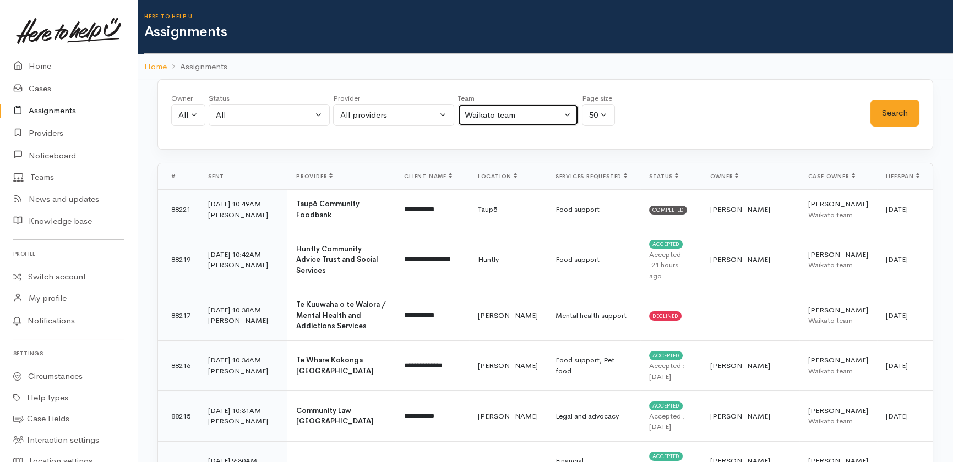
click at [570, 112] on button "Waikato team" at bounding box center [517, 115] width 121 height 23
click at [569, 113] on button "Waikato team" at bounding box center [517, 115] width 121 height 23
click at [546, 116] on div "Waikato team" at bounding box center [513, 115] width 97 height 13
click at [266, 119] on div "All" at bounding box center [264, 115] width 97 height 13
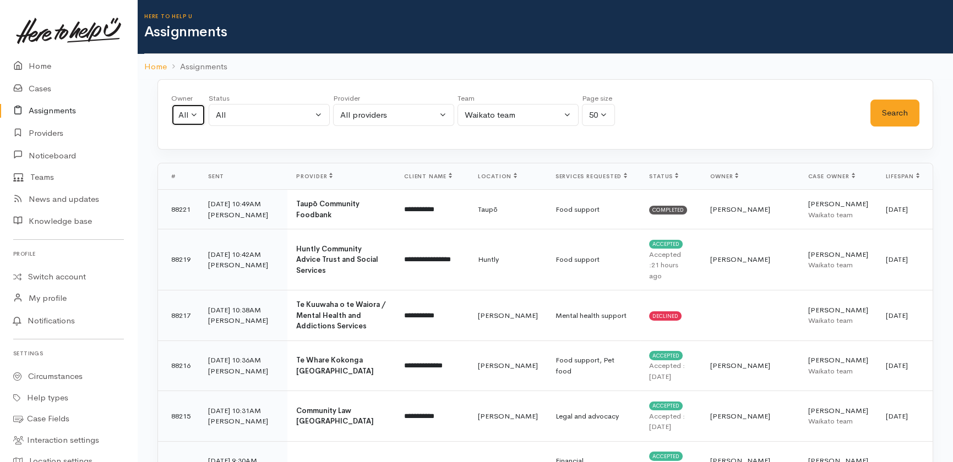
click at [184, 111] on div "All" at bounding box center [183, 115] width 10 height 13
click at [253, 110] on div "All" at bounding box center [264, 115] width 97 height 13
click at [385, 116] on div "All providers" at bounding box center [388, 115] width 97 height 13
click at [445, 116] on button "All providers" at bounding box center [393, 115] width 121 height 23
click at [570, 113] on button "Waikato team" at bounding box center [517, 115] width 121 height 23
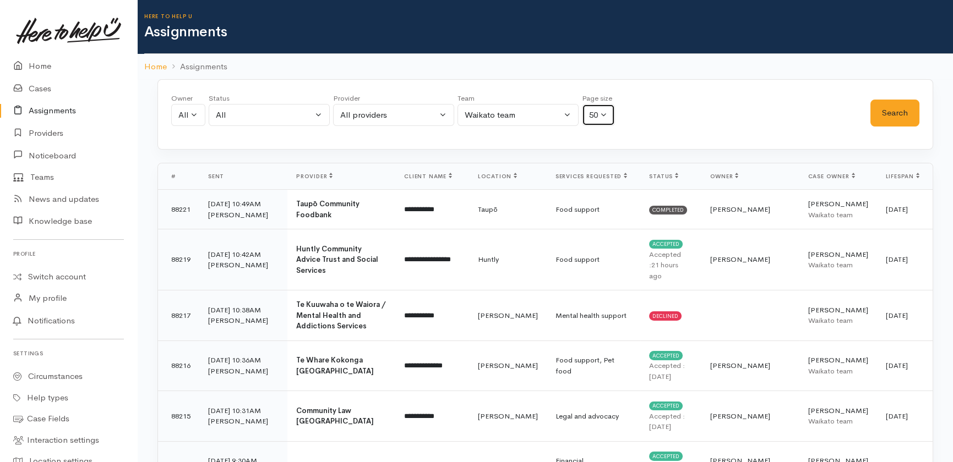
click at [605, 112] on button "50" at bounding box center [598, 115] width 33 height 23
click at [543, 114] on div "Waikato team" at bounding box center [513, 115] width 97 height 13
click at [570, 111] on button "Waikato team" at bounding box center [517, 115] width 121 height 23
click at [503, 110] on div "Waikato team" at bounding box center [513, 115] width 97 height 13
click at [517, 112] on div "Waikato team" at bounding box center [513, 115] width 97 height 13
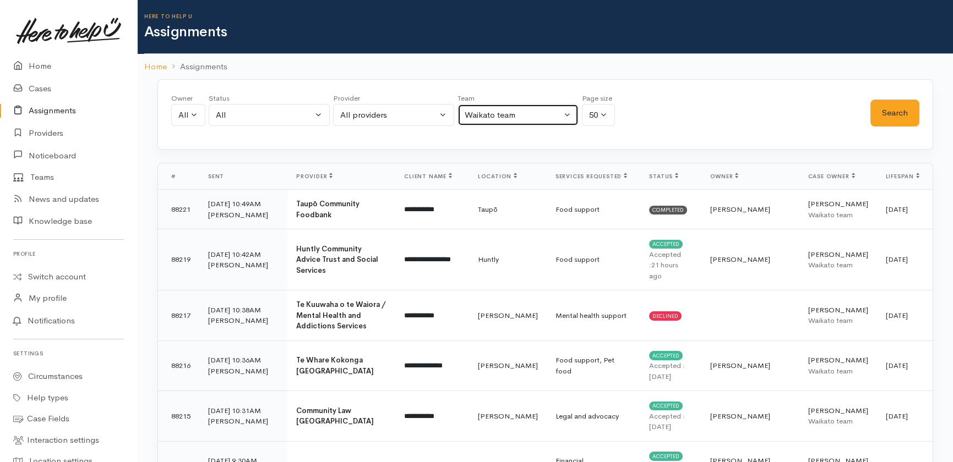
click at [540, 114] on div "Waikato team" at bounding box center [513, 115] width 97 height 13
click at [567, 111] on button "Waikato team" at bounding box center [517, 115] width 121 height 23
drag, startPoint x: 547, startPoint y: 113, endPoint x: 538, endPoint y: 110, distance: 9.9
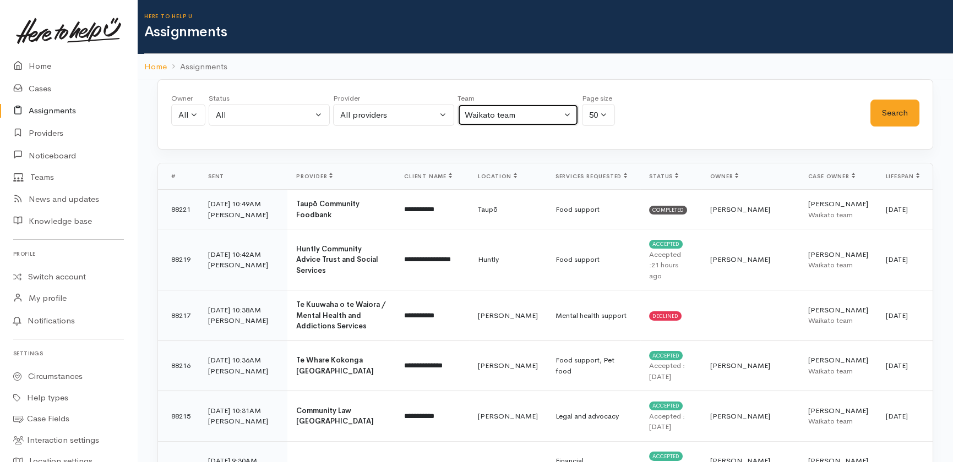
click at [547, 113] on div "Waikato team" at bounding box center [513, 115] width 97 height 13
click at [533, 109] on div "Waikato team" at bounding box center [513, 115] width 97 height 13
click at [534, 115] on div "Waikato team" at bounding box center [513, 115] width 97 height 13
click at [605, 113] on button "50" at bounding box center [598, 115] width 33 height 23
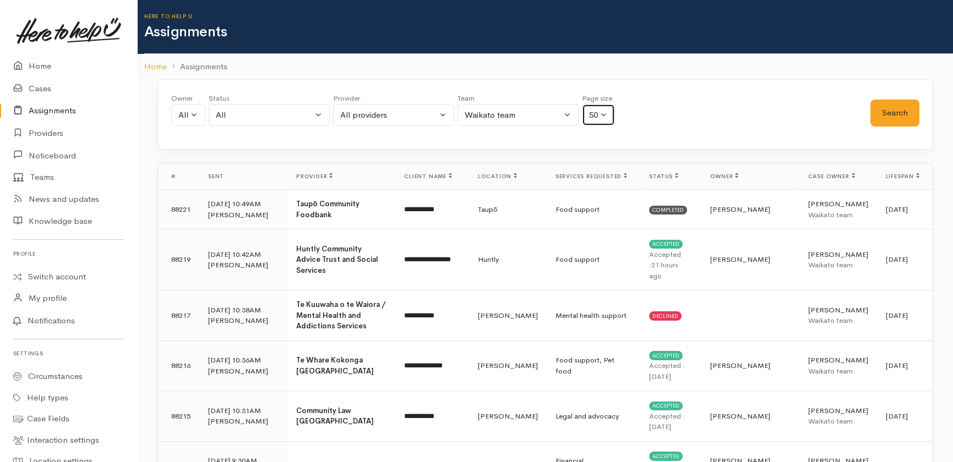
click at [606, 116] on button "50" at bounding box center [598, 115] width 33 height 23
click at [400, 116] on div "All providers" at bounding box center [388, 115] width 97 height 13
click at [526, 110] on div "Waikato team" at bounding box center [513, 115] width 97 height 13
click at [541, 109] on div "Waikato team" at bounding box center [513, 115] width 97 height 13
click at [539, 110] on div "Waikato team" at bounding box center [513, 115] width 97 height 13
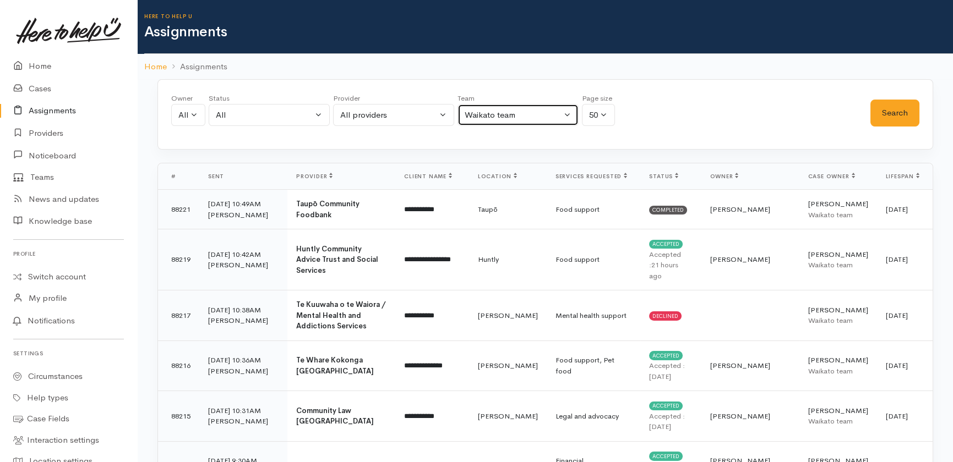
click at [537, 110] on div "Waikato team" at bounding box center [513, 115] width 97 height 13
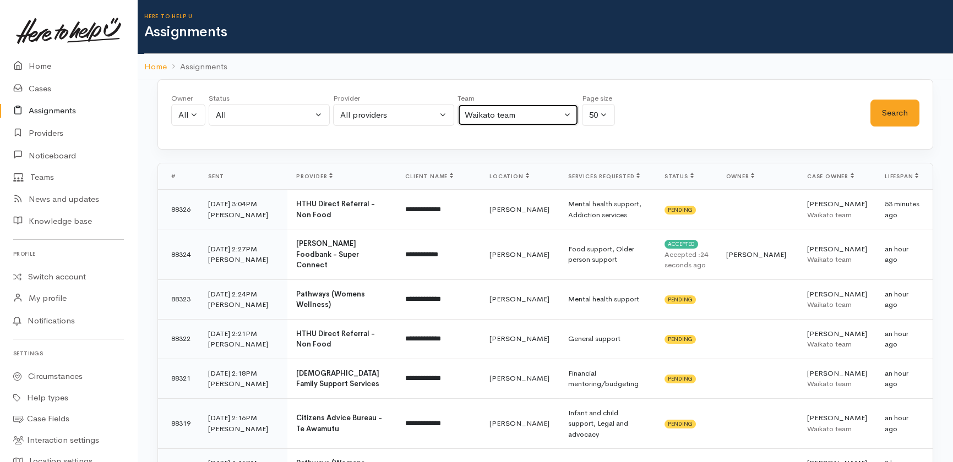
click at [509, 114] on div "Waikato team" at bounding box center [513, 115] width 97 height 13
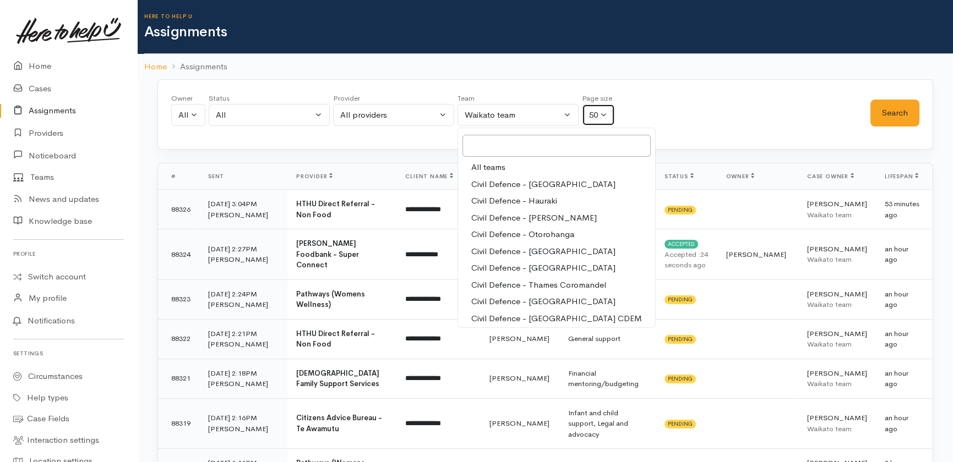
click at [605, 115] on button "50" at bounding box center [598, 115] width 33 height 23
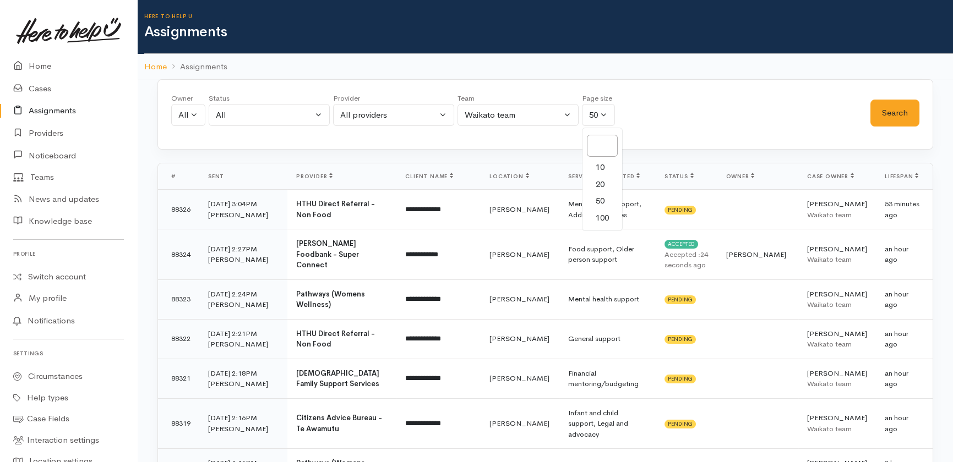
click at [603, 220] on span "100" at bounding box center [602, 218] width 13 height 13
select select "100"
click at [910, 108] on button "Search" at bounding box center [894, 113] width 49 height 27
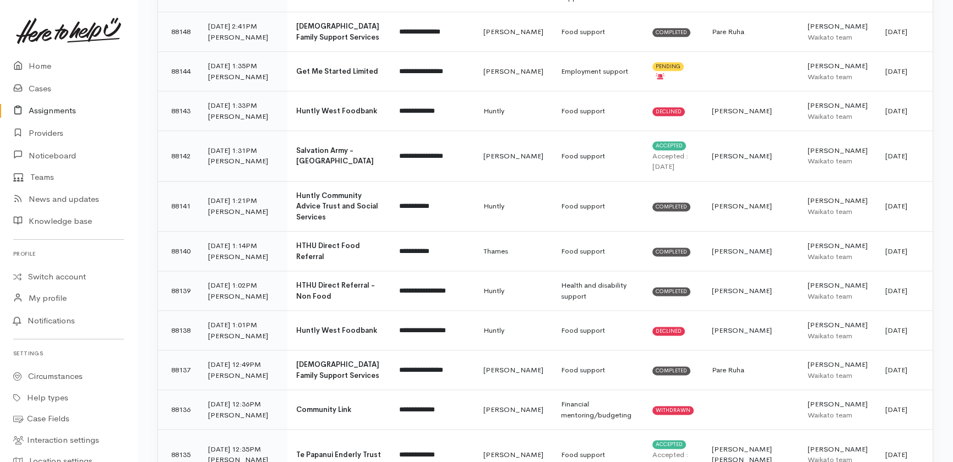
scroll to position [4240, 0]
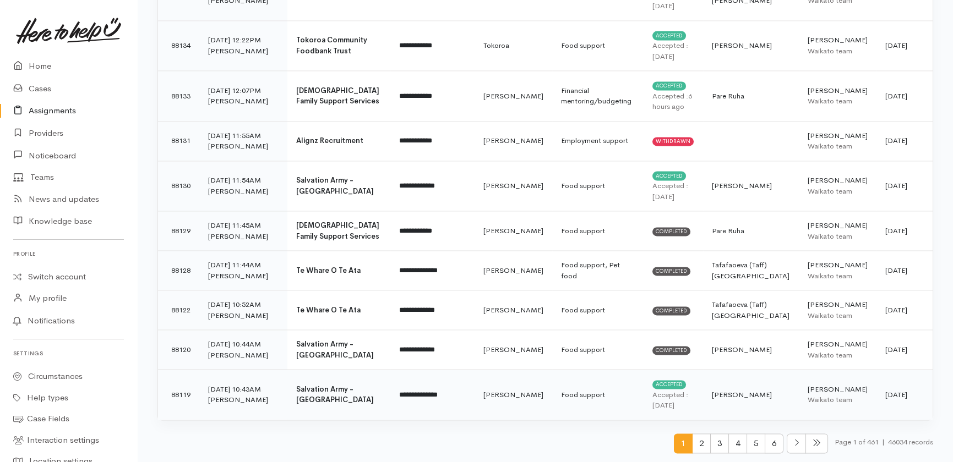
drag, startPoint x: 176, startPoint y: 107, endPoint x: 927, endPoint y: 403, distance: 807.8
copy tbody "**********"
click at [696, 443] on span "2" at bounding box center [701, 444] width 19 height 20
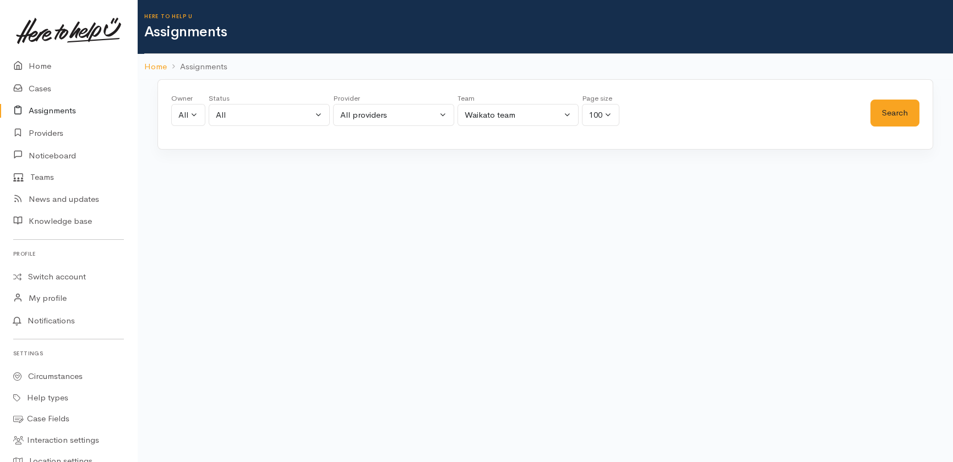
scroll to position [0, 0]
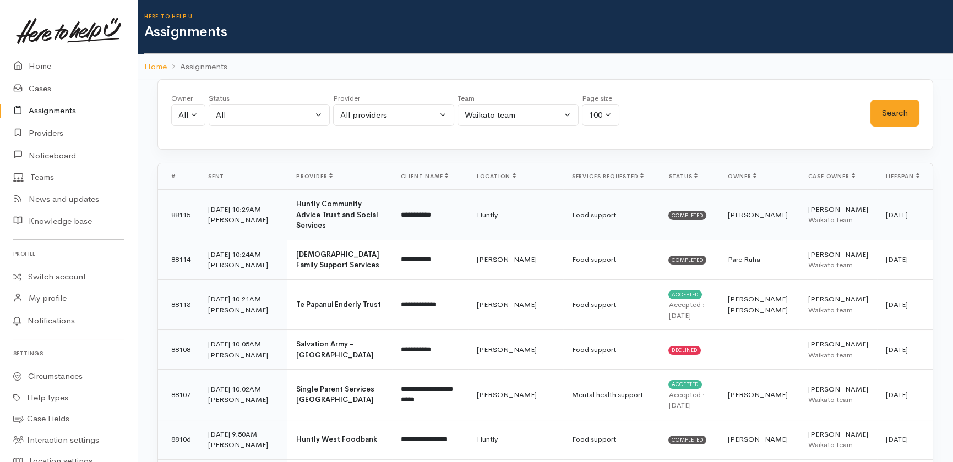
click at [188, 230] on td "88115" at bounding box center [178, 215] width 41 height 51
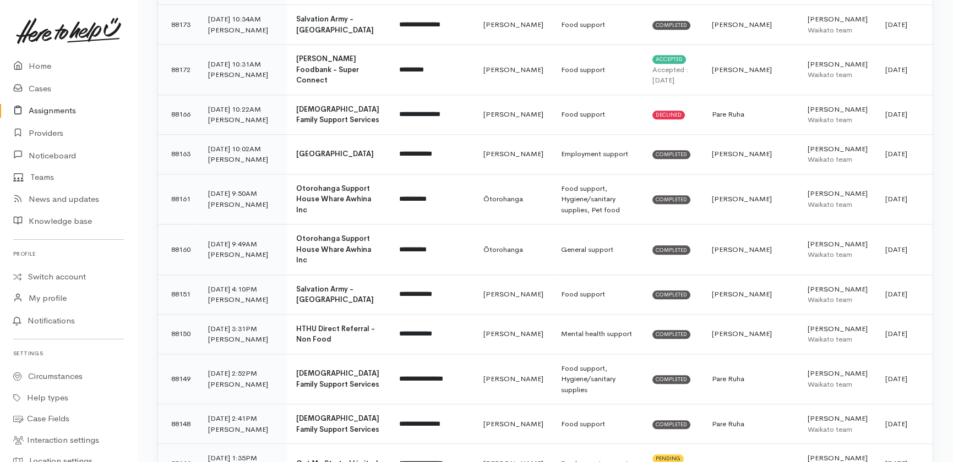
scroll to position [4240, 0]
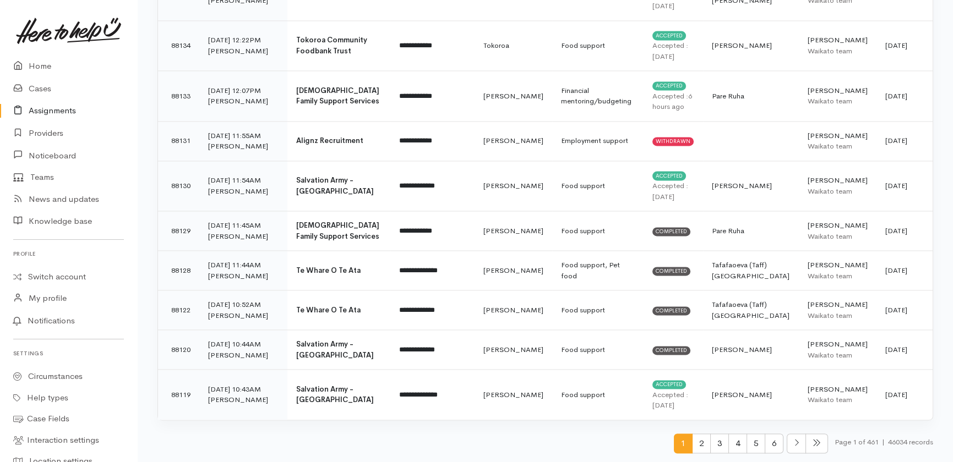
click at [695, 446] on span "2" at bounding box center [701, 444] width 19 height 20
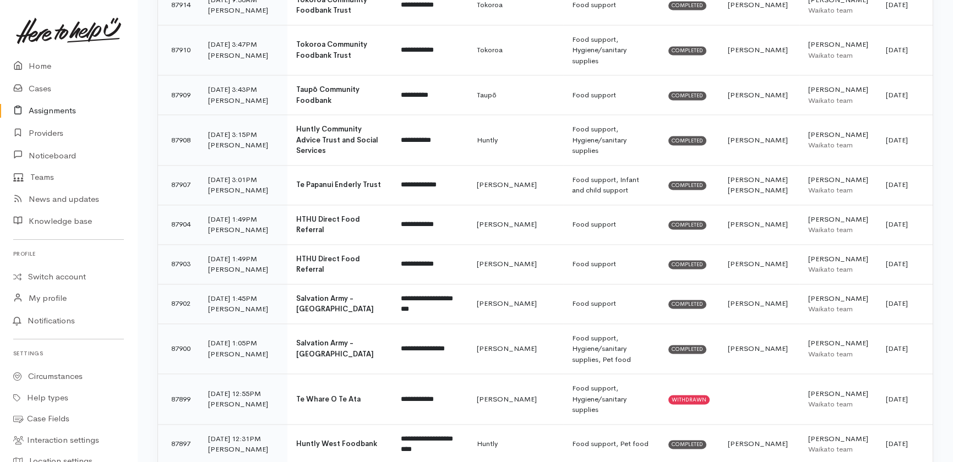
scroll to position [4025, 0]
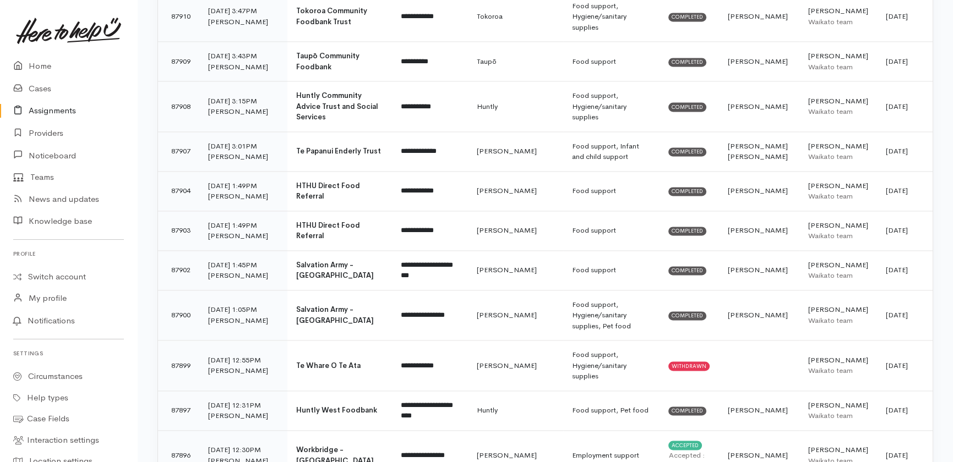
drag, startPoint x: 165, startPoint y: 205, endPoint x: 909, endPoint y: 407, distance: 771.7
copy tbody "**********"
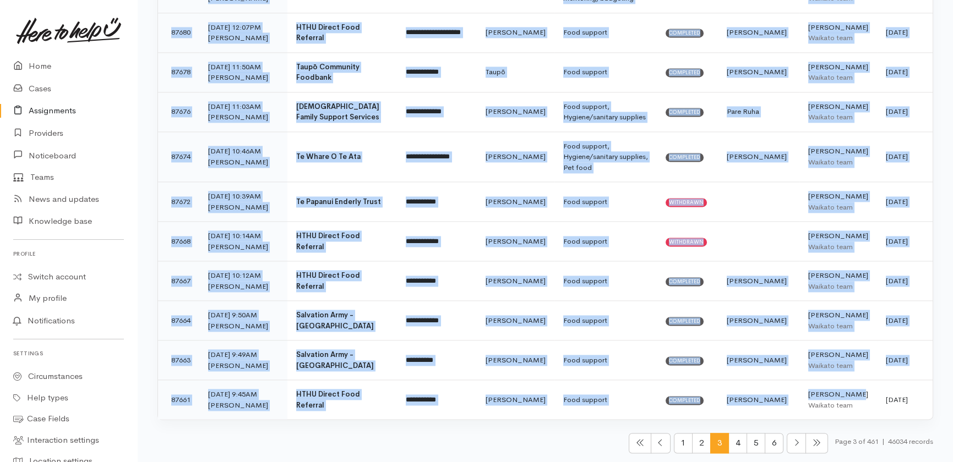
scroll to position [4144, 0]
drag, startPoint x: 169, startPoint y: 210, endPoint x: 914, endPoint y: 407, distance: 770.4
copy tbody "**********"
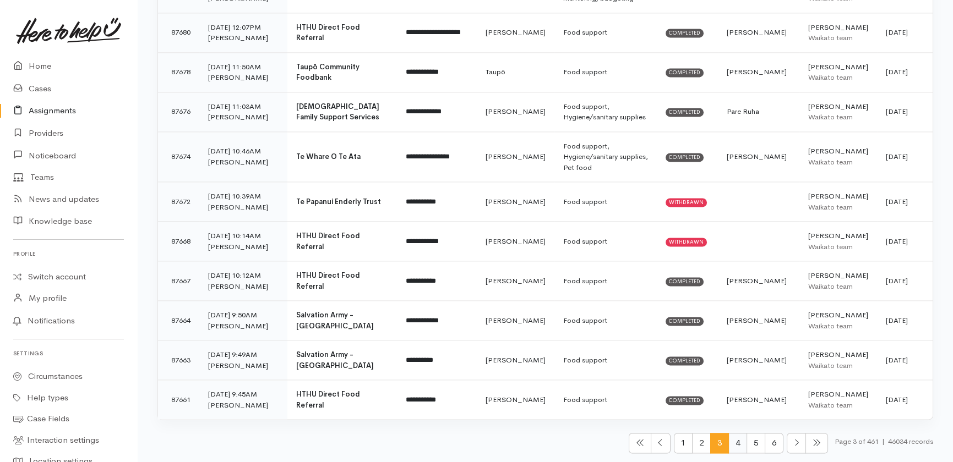
click at [736, 443] on span "4" at bounding box center [737, 443] width 19 height 20
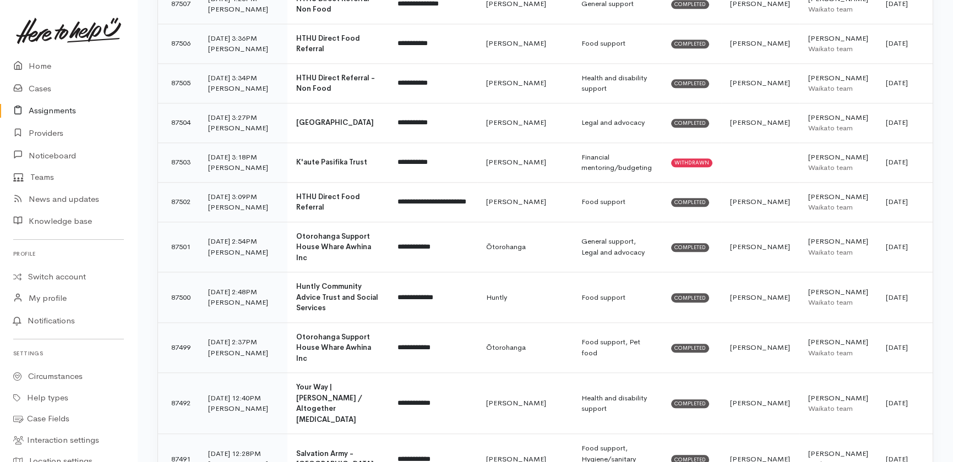
scroll to position [3930, 0]
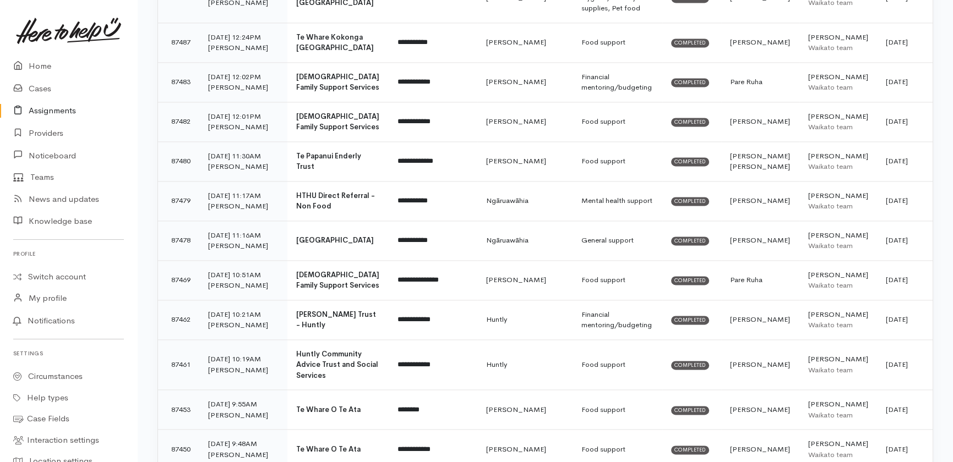
drag, startPoint x: 167, startPoint y: 204, endPoint x: 906, endPoint y: 405, distance: 765.4
copy tbody "**********"
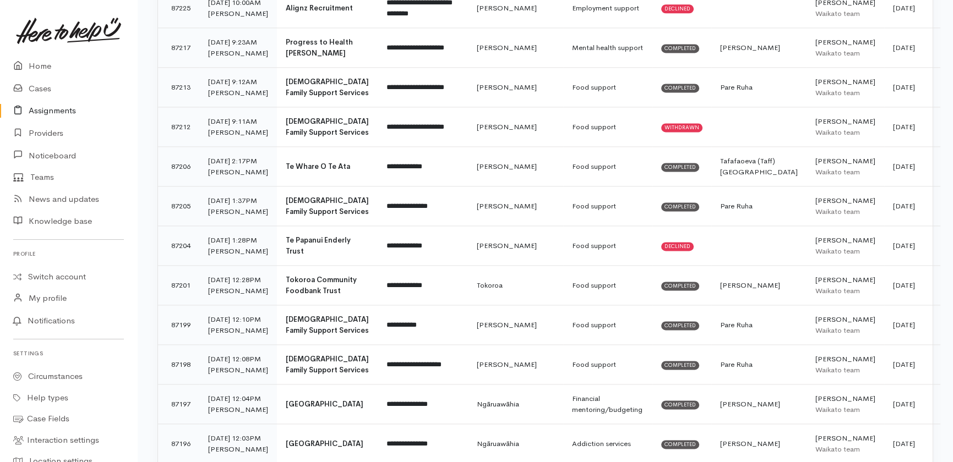
scroll to position [4058, 0]
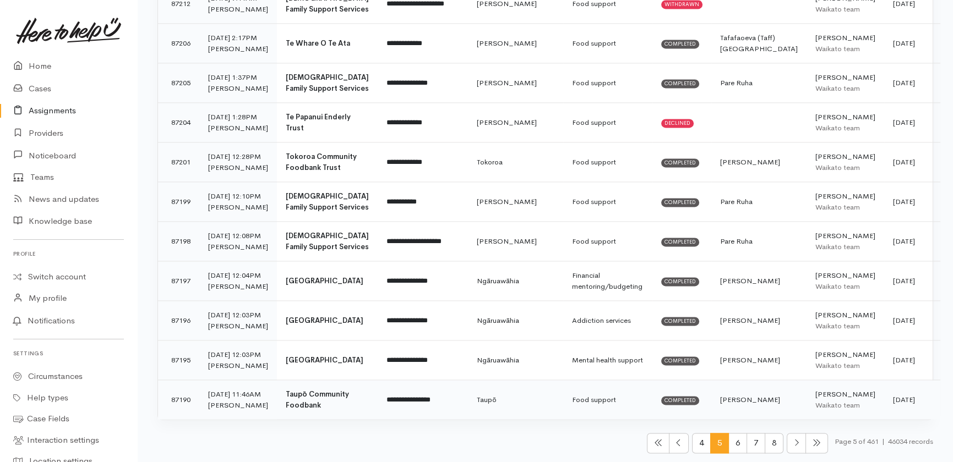
drag, startPoint x: 172, startPoint y: 208, endPoint x: 902, endPoint y: 403, distance: 755.6
copy tbody "**********"
click at [734, 441] on span "6" at bounding box center [737, 443] width 19 height 20
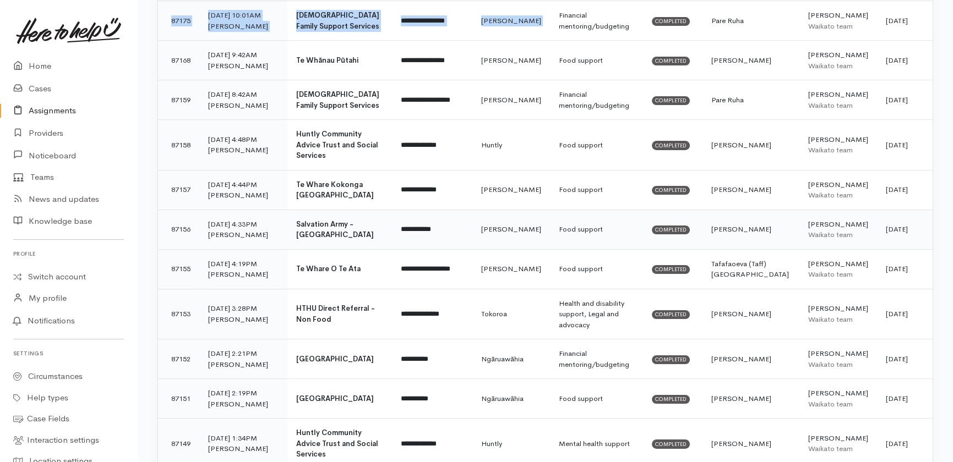
scroll to position [403, 0]
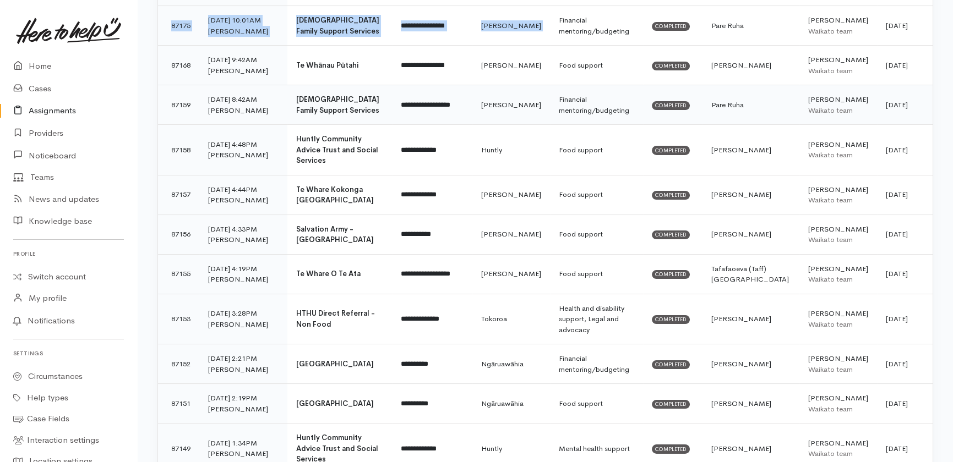
drag, startPoint x: 166, startPoint y: 201, endPoint x: 916, endPoint y: 110, distance: 755.7
copy tbody "**********"
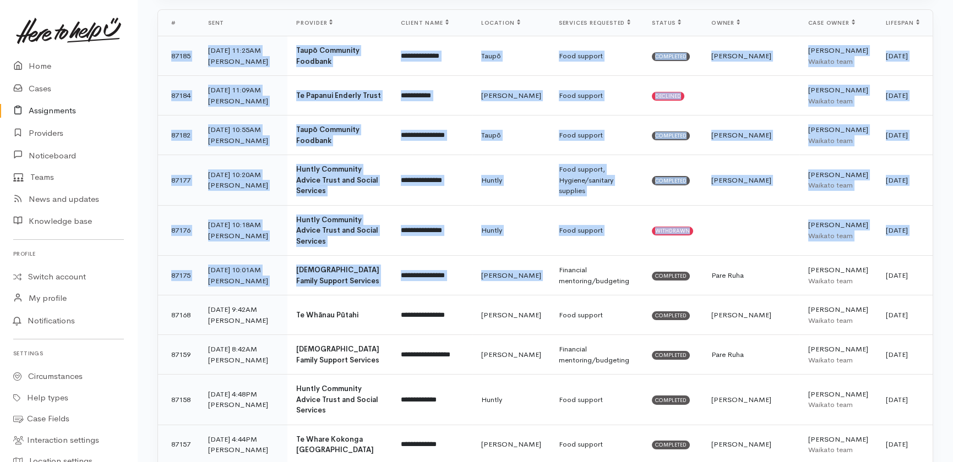
scroll to position [0, 0]
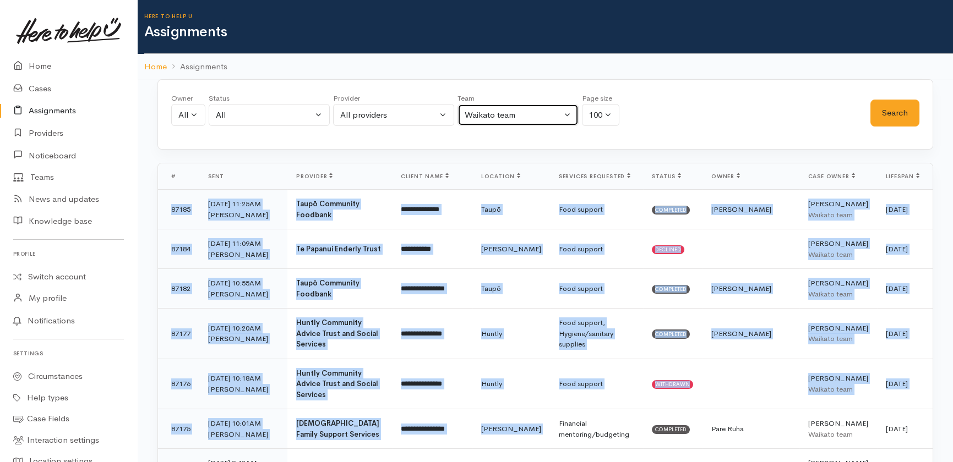
click at [524, 112] on div "Waikato team" at bounding box center [513, 115] width 97 height 13
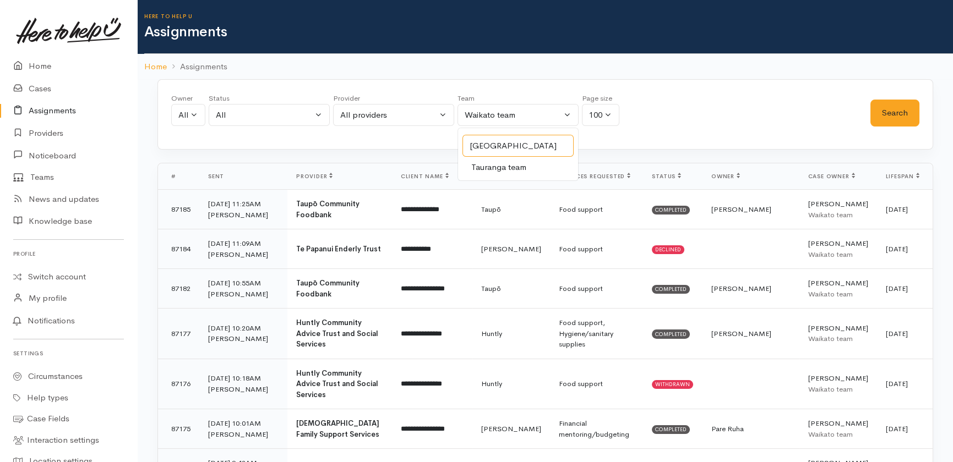
type input "[GEOGRAPHIC_DATA]"
click at [509, 166] on span "Tauranga team" at bounding box center [498, 167] width 55 height 13
select select "3"
drag, startPoint x: 897, startPoint y: 110, endPoint x: 941, endPoint y: 160, distance: 66.3
click at [898, 110] on button "Search" at bounding box center [894, 113] width 49 height 27
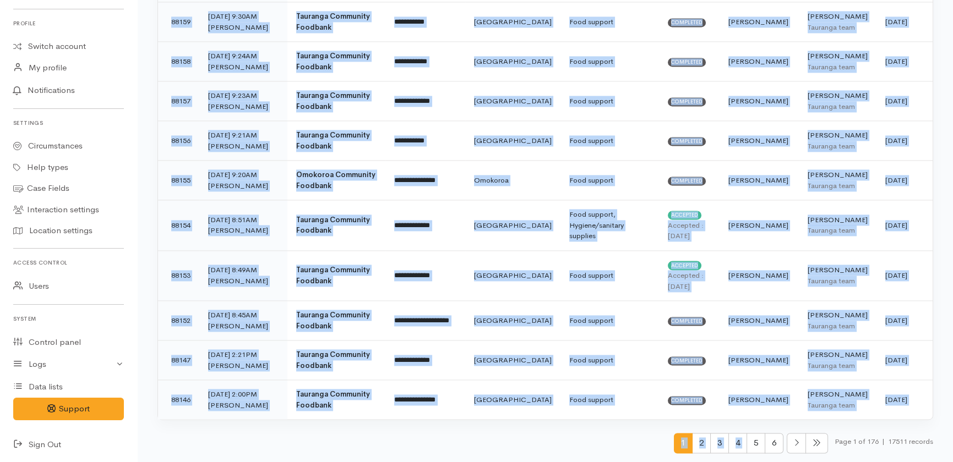
scroll to position [4669, 0]
drag, startPoint x: 166, startPoint y: 172, endPoint x: 930, endPoint y: 404, distance: 798.9
copy tbody "**********"
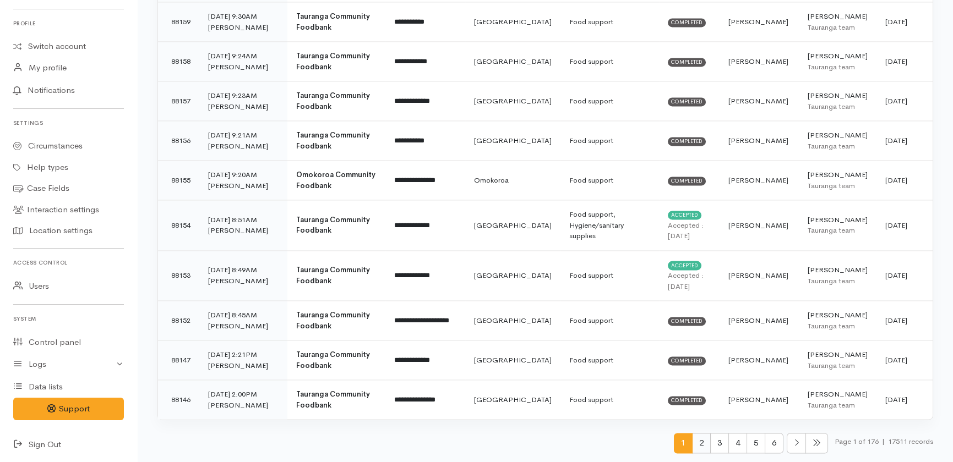
click at [699, 443] on span "2" at bounding box center [701, 443] width 19 height 20
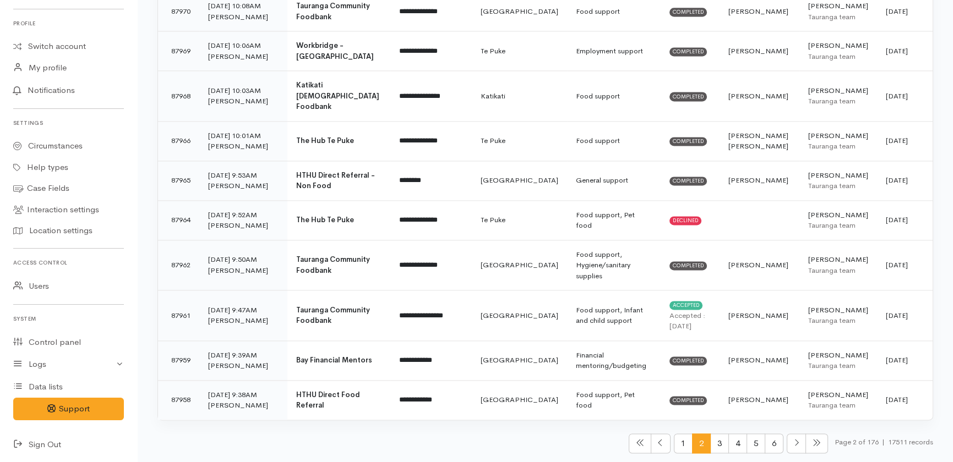
scroll to position [4208, 0]
drag, startPoint x: 170, startPoint y: 201, endPoint x: 914, endPoint y: 406, distance: 771.9
copy tbody "**********"
click at [716, 443] on span "3" at bounding box center [719, 444] width 19 height 20
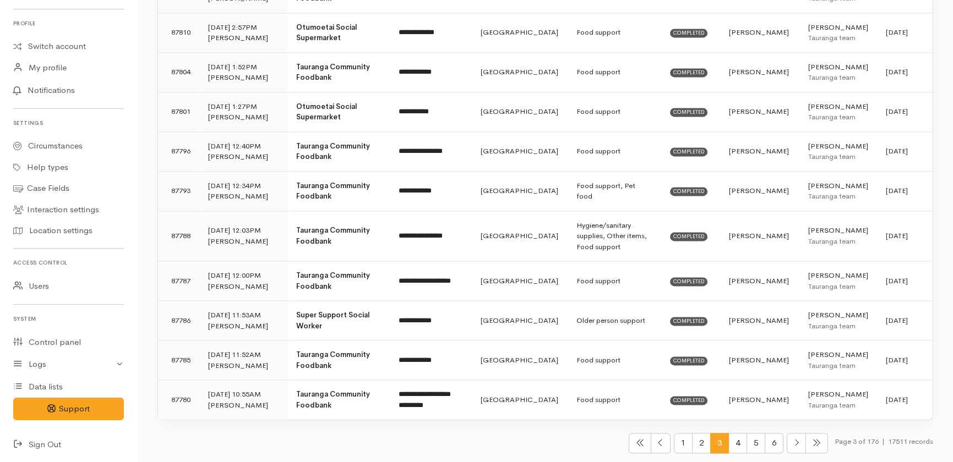
scroll to position [4165, 0]
drag, startPoint x: 170, startPoint y: 203, endPoint x: 899, endPoint y: 408, distance: 757.7
copy tbody "**********"
click at [728, 446] on span "4" at bounding box center [737, 443] width 19 height 20
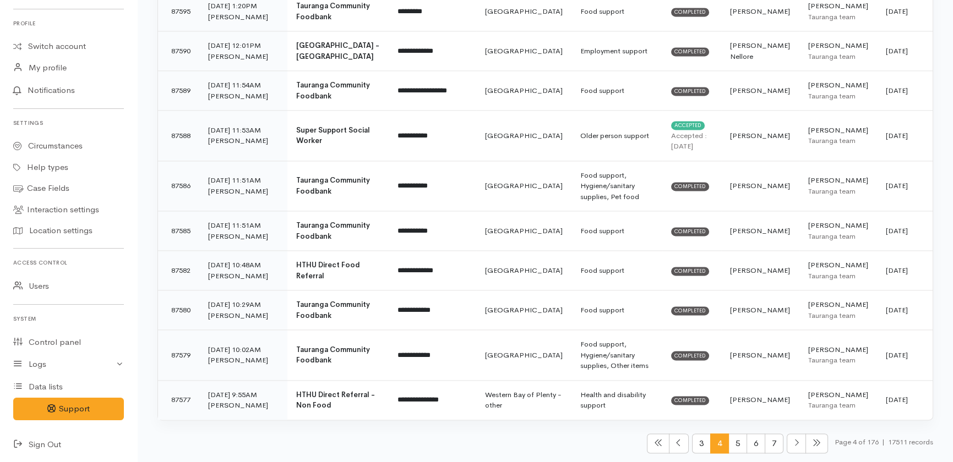
scroll to position [4669, 0]
drag, startPoint x: 165, startPoint y: 210, endPoint x: 913, endPoint y: 400, distance: 771.8
copy tbody "**********"
drag, startPoint x: 730, startPoint y: 441, endPoint x: 746, endPoint y: 446, distance: 16.6
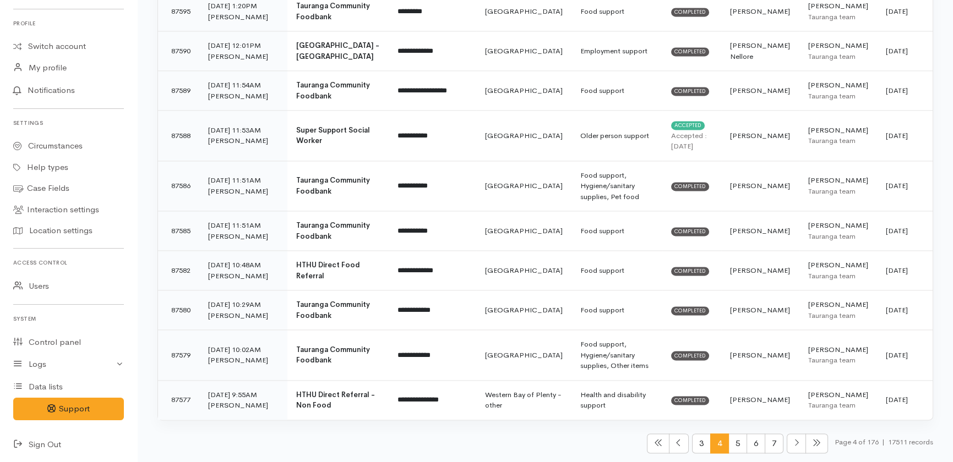
click at [731, 441] on span "5" at bounding box center [737, 444] width 19 height 20
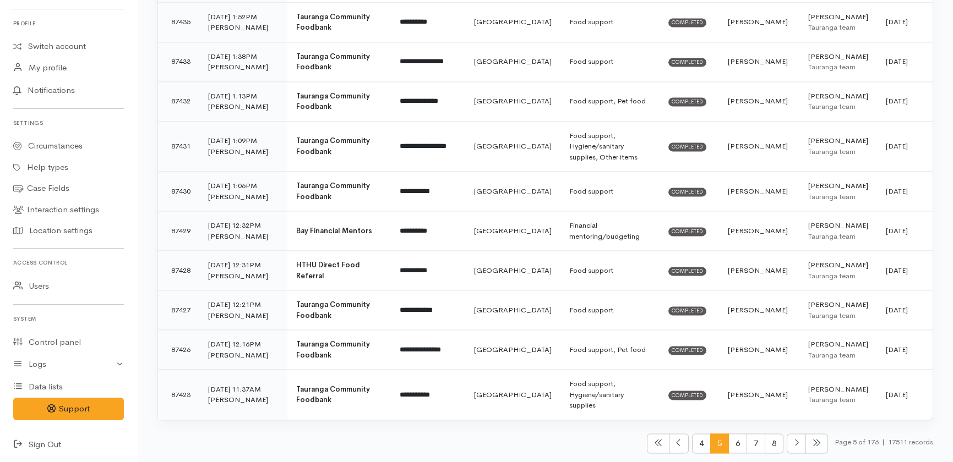
scroll to position [4112, 0]
drag, startPoint x: 168, startPoint y: 194, endPoint x: 907, endPoint y: 405, distance: 768.9
copy tbody "**********"
click at [732, 446] on span "6" at bounding box center [737, 444] width 19 height 20
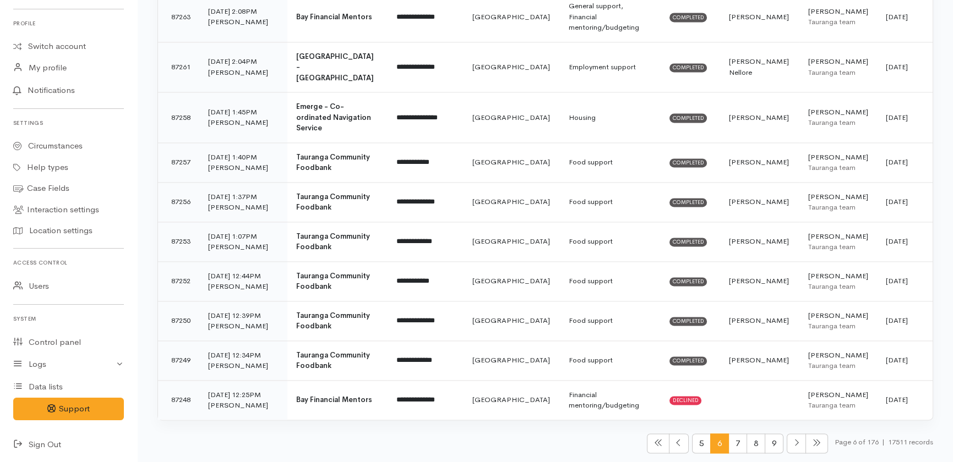
scroll to position [4304, 0]
drag, startPoint x: 169, startPoint y: 205, endPoint x: 912, endPoint y: 407, distance: 770.1
click at [731, 446] on span "7" at bounding box center [737, 444] width 19 height 20
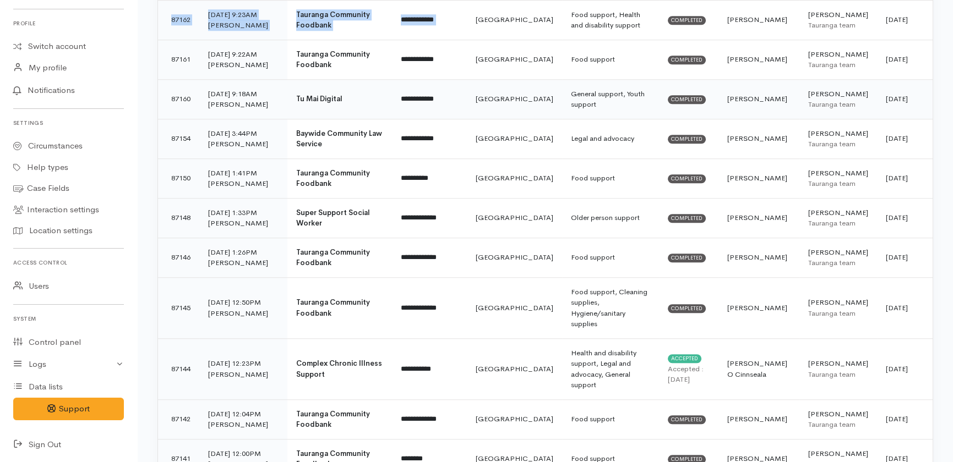
scroll to position [2514, 0]
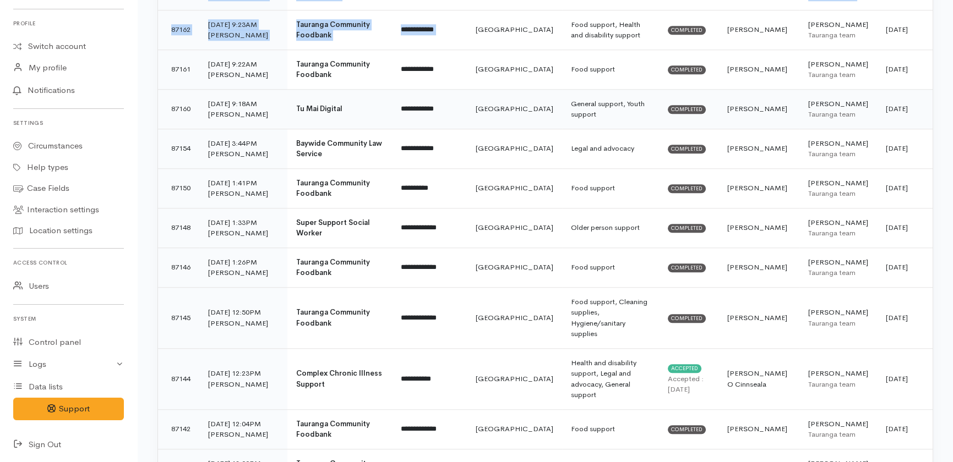
drag, startPoint x: 168, startPoint y: 211, endPoint x: 909, endPoint y: 107, distance: 748.7
